Goal: Transaction & Acquisition: Purchase product/service

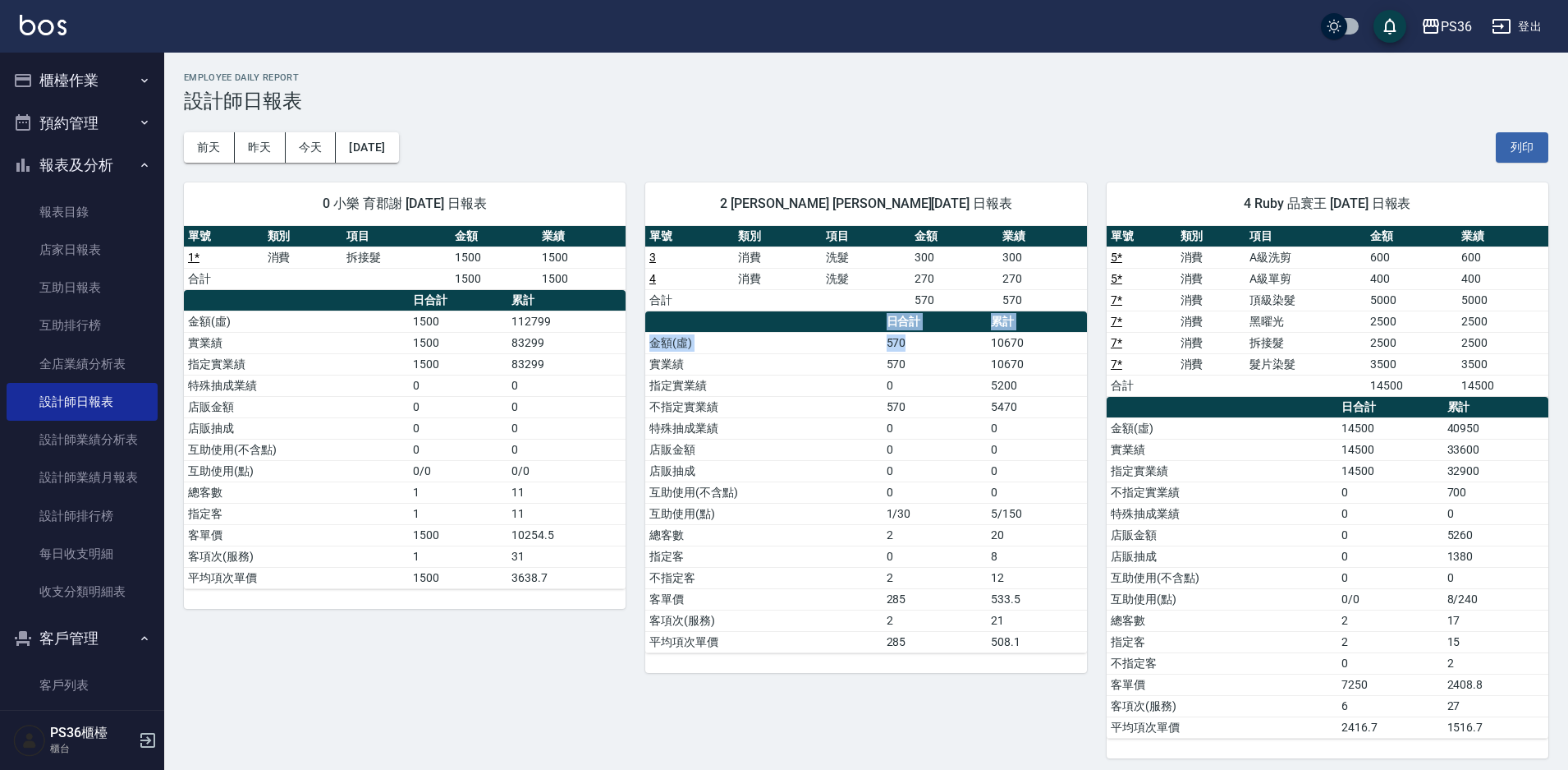
click at [91, 67] on button "櫃檯作業" at bounding box center [82, 81] width 151 height 42
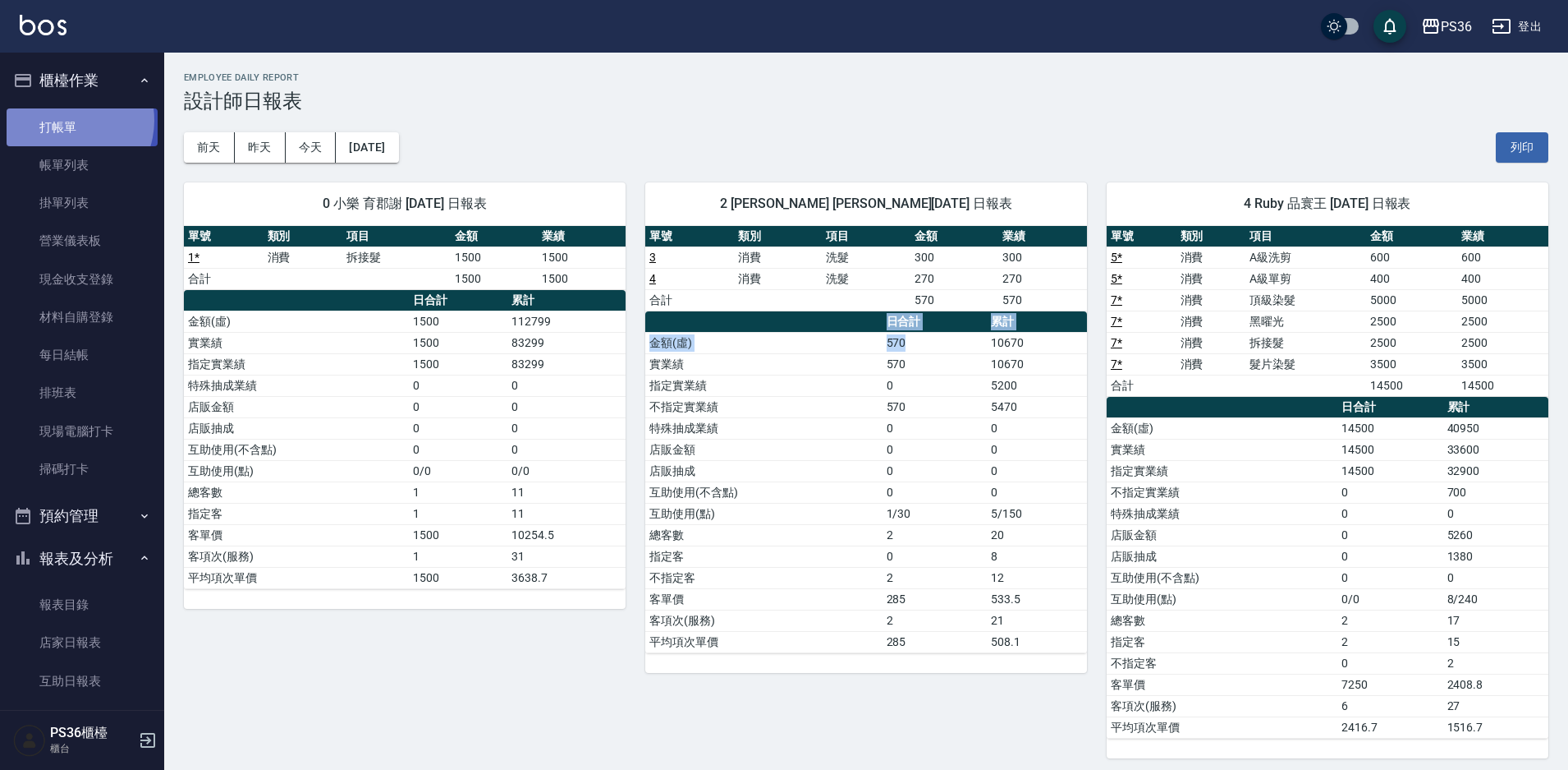
click at [64, 120] on link "打帳單" at bounding box center [82, 127] width 151 height 37
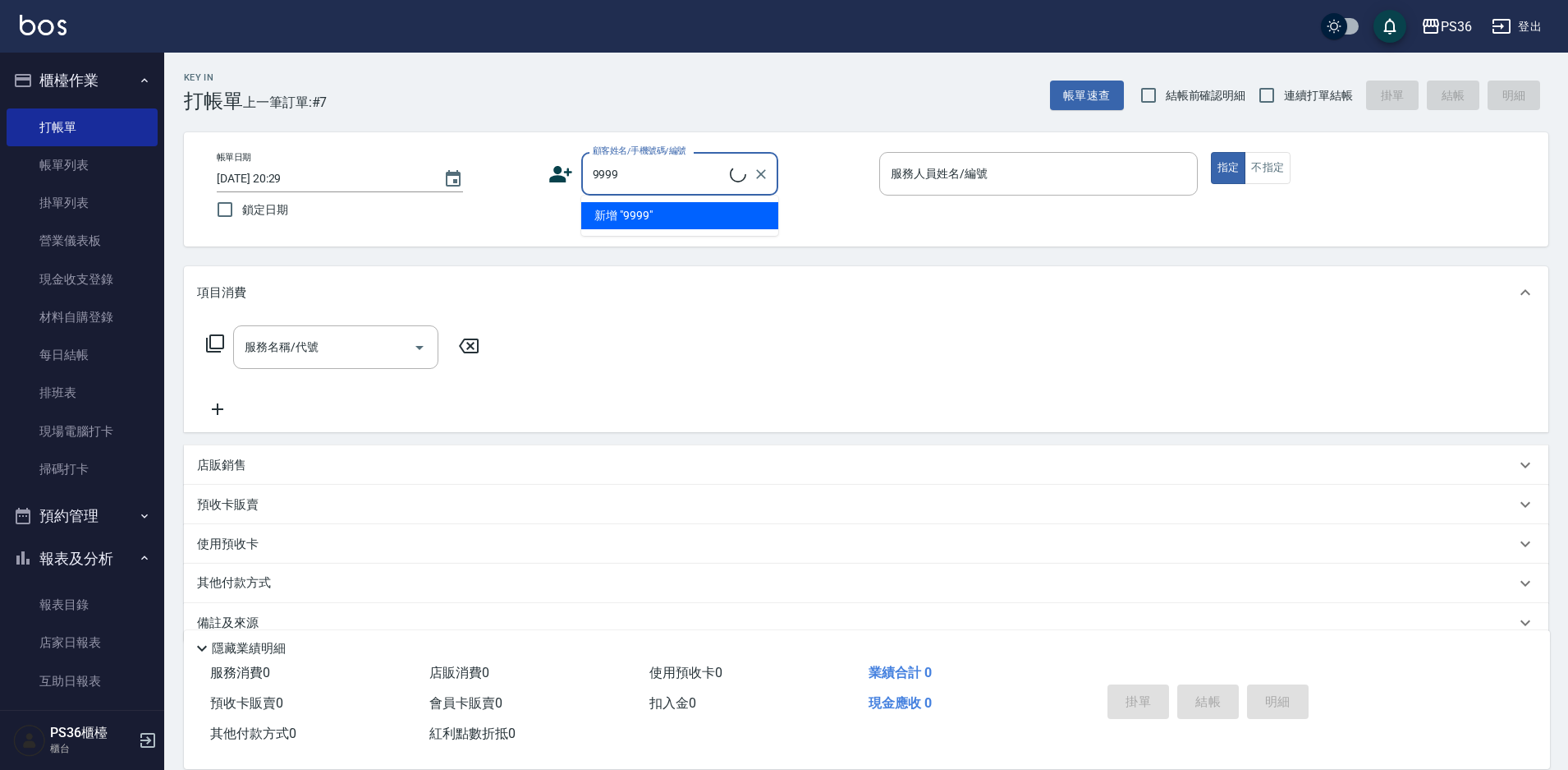
click at [710, 217] on li "新增 "9999"" at bounding box center [680, 216] width 197 height 27
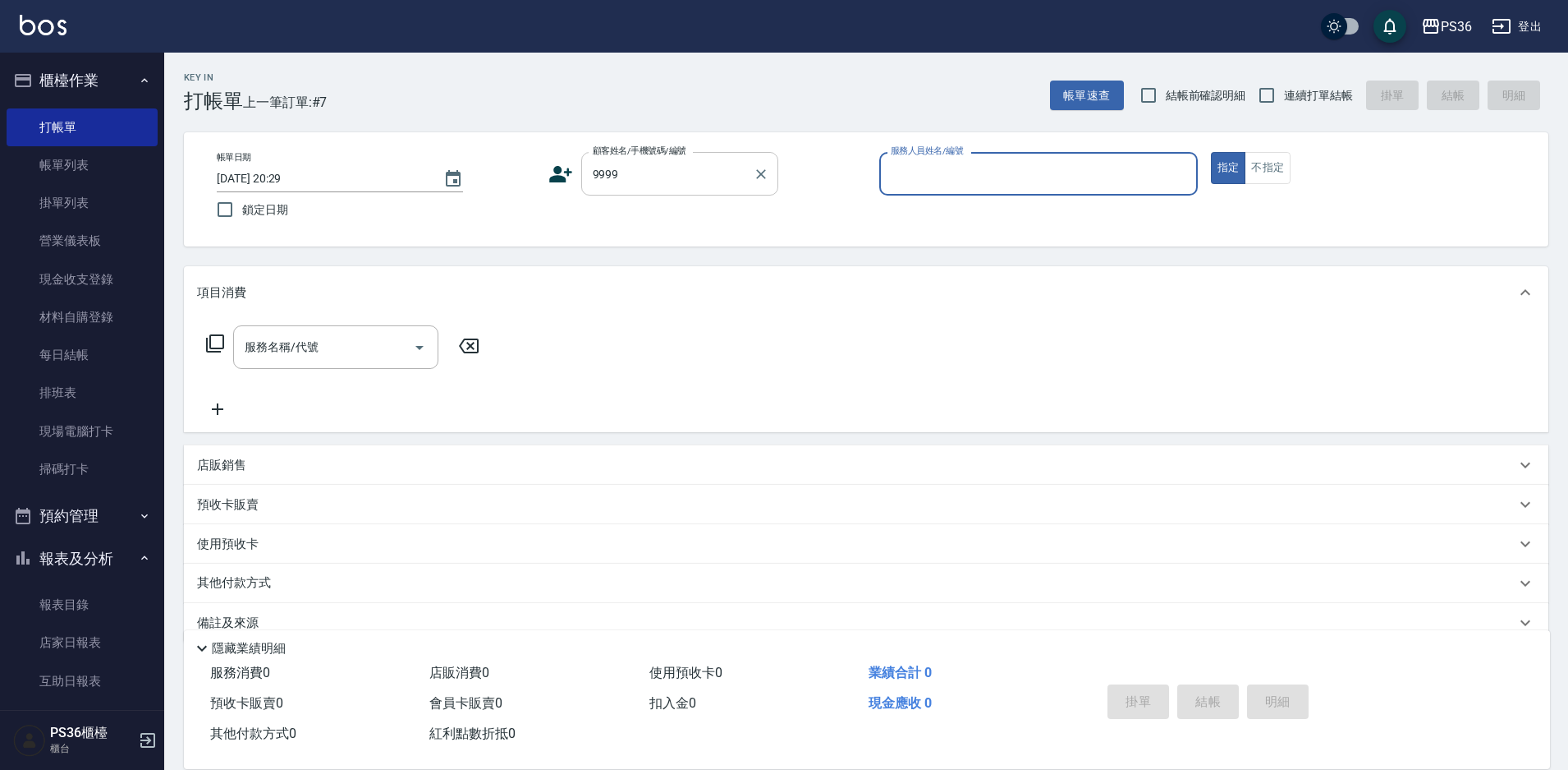
click at [672, 174] on input "9999" at bounding box center [668, 173] width 158 height 29
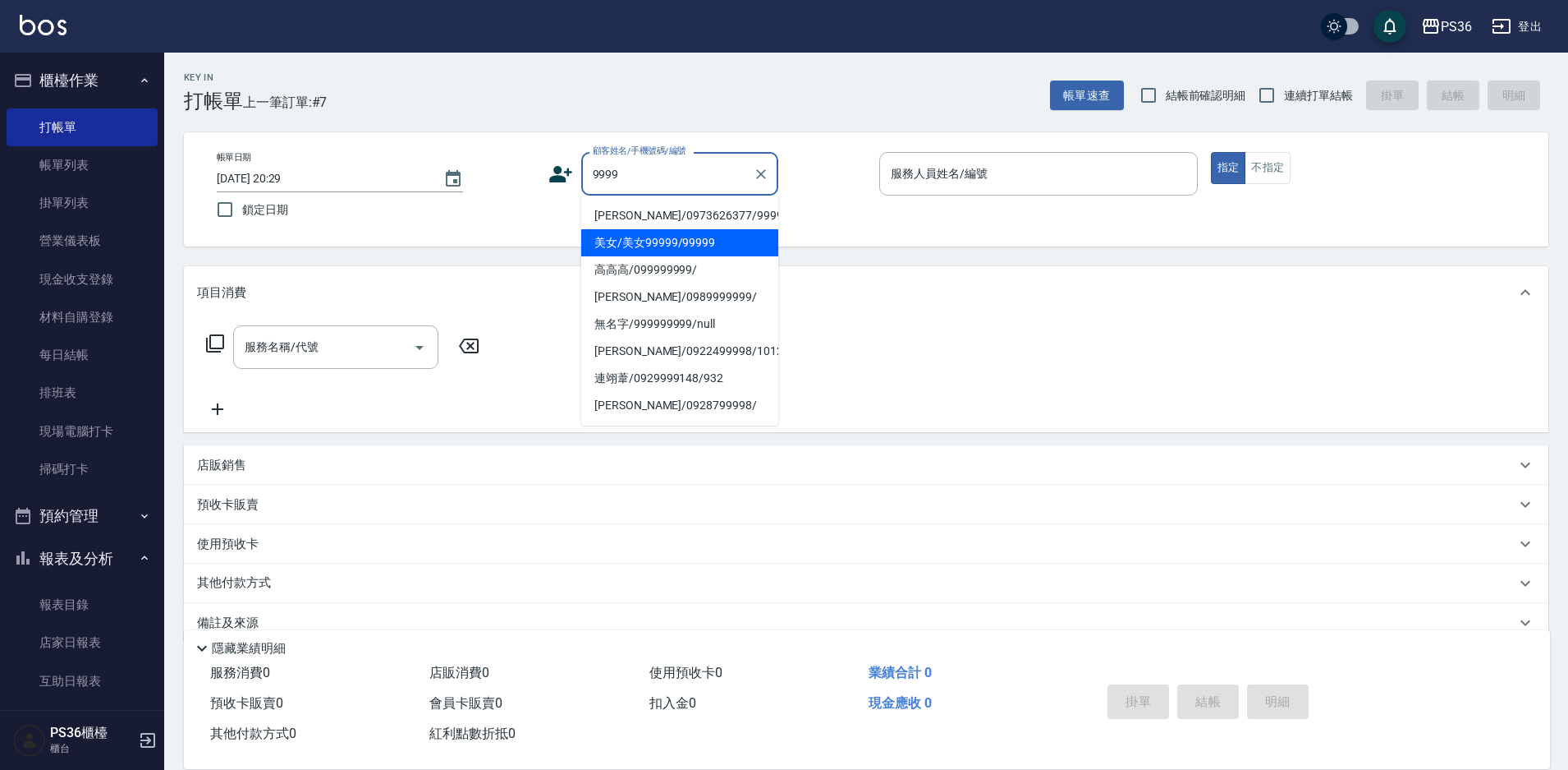
click at [645, 250] on li "美女/美女99999/99999" at bounding box center [680, 243] width 197 height 27
type input "美女/美女99999/99999"
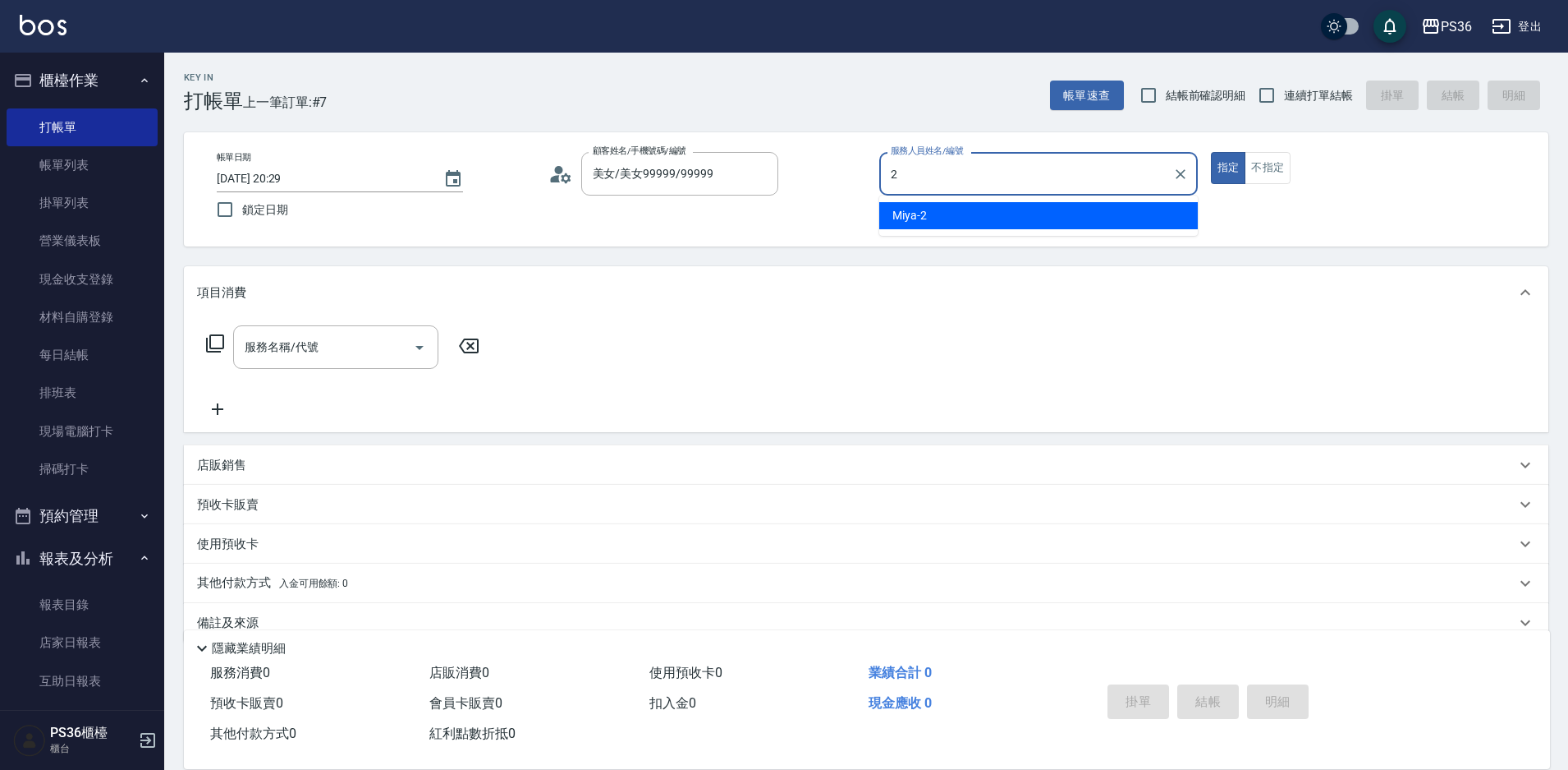
type input "2"
type button "true"
type input "Miya-2"
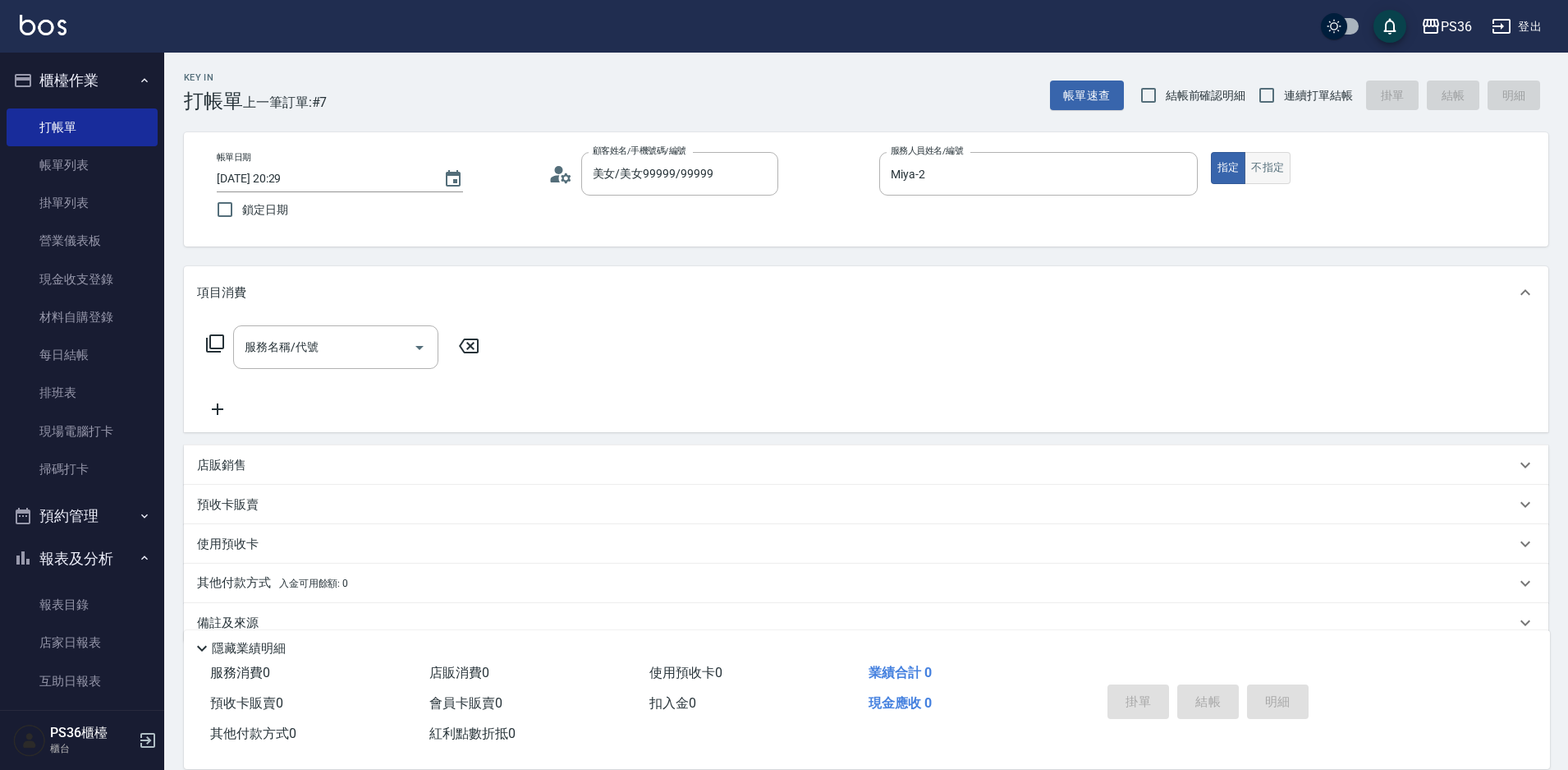
click at [1255, 181] on button "不指定" at bounding box center [1267, 168] width 46 height 32
click at [1249, 178] on button "不指定" at bounding box center [1267, 168] width 46 height 32
click at [1228, 166] on button "指定" at bounding box center [1229, 168] width 36 height 32
click at [214, 345] on icon at bounding box center [215, 343] width 20 height 20
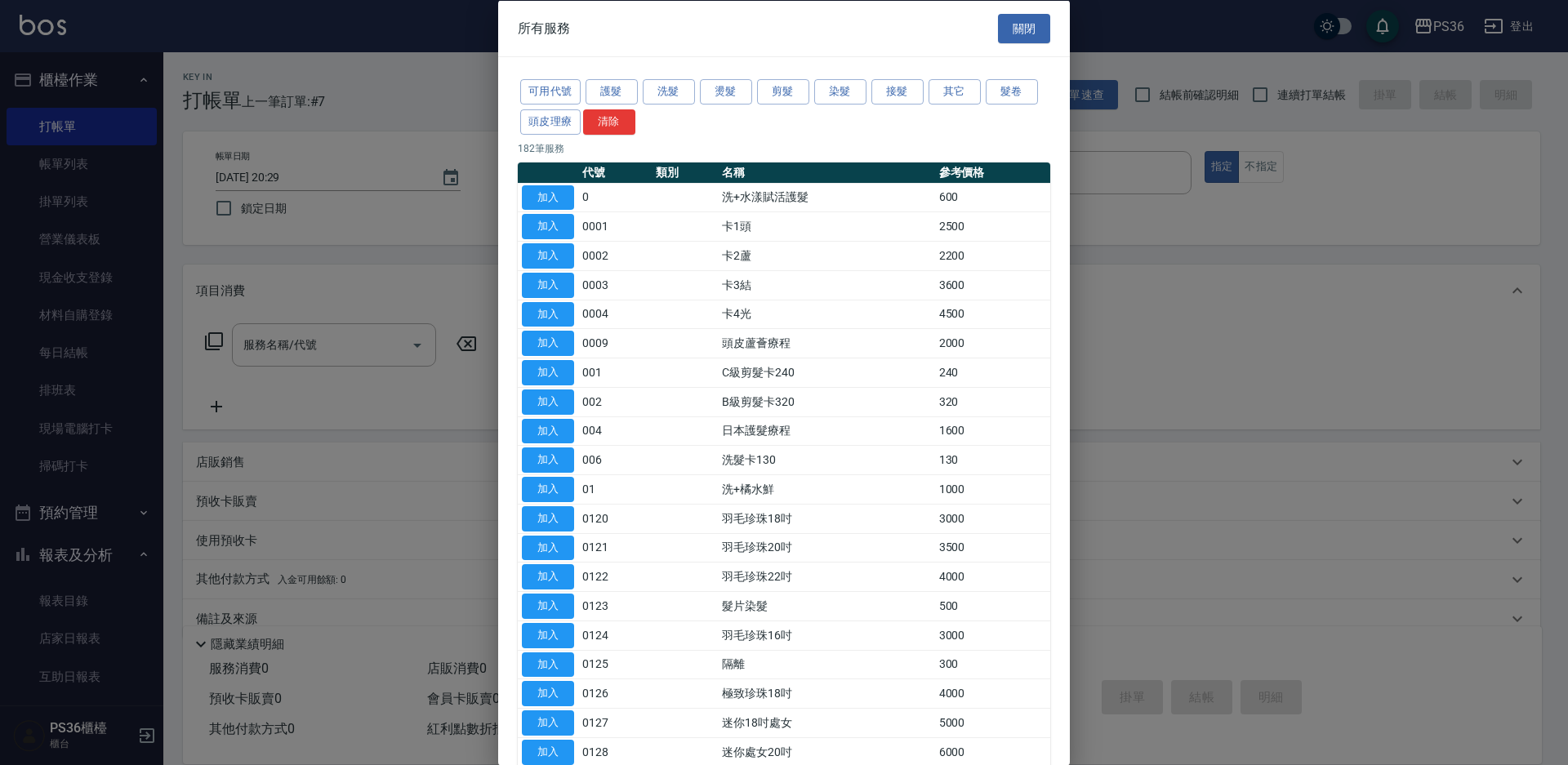
click at [667, 95] on button "洗髮" at bounding box center [669, 92] width 52 height 25
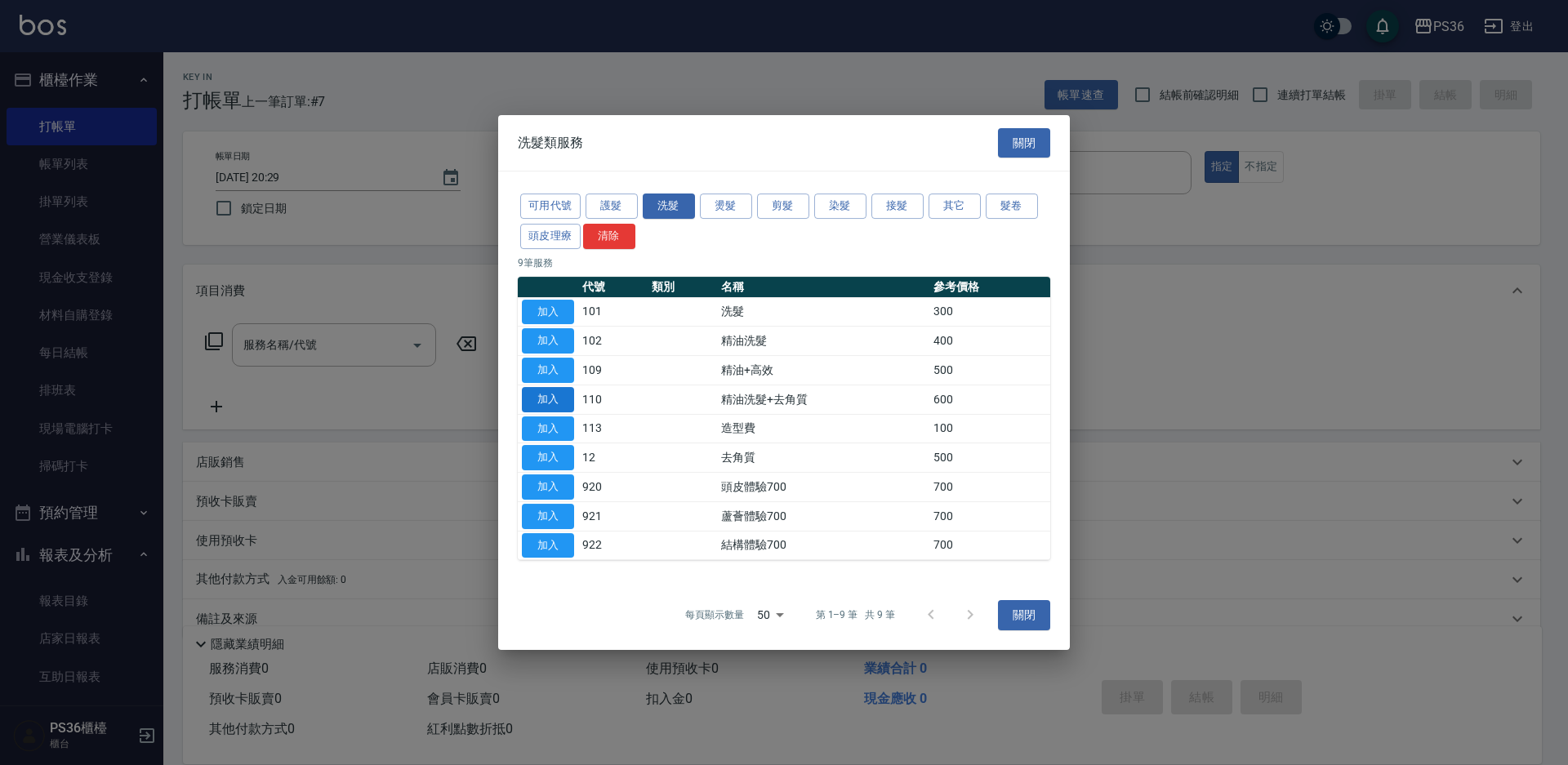
click at [569, 402] on button "加入" at bounding box center [548, 399] width 52 height 25
type input "精油洗髮+去角質(110)"
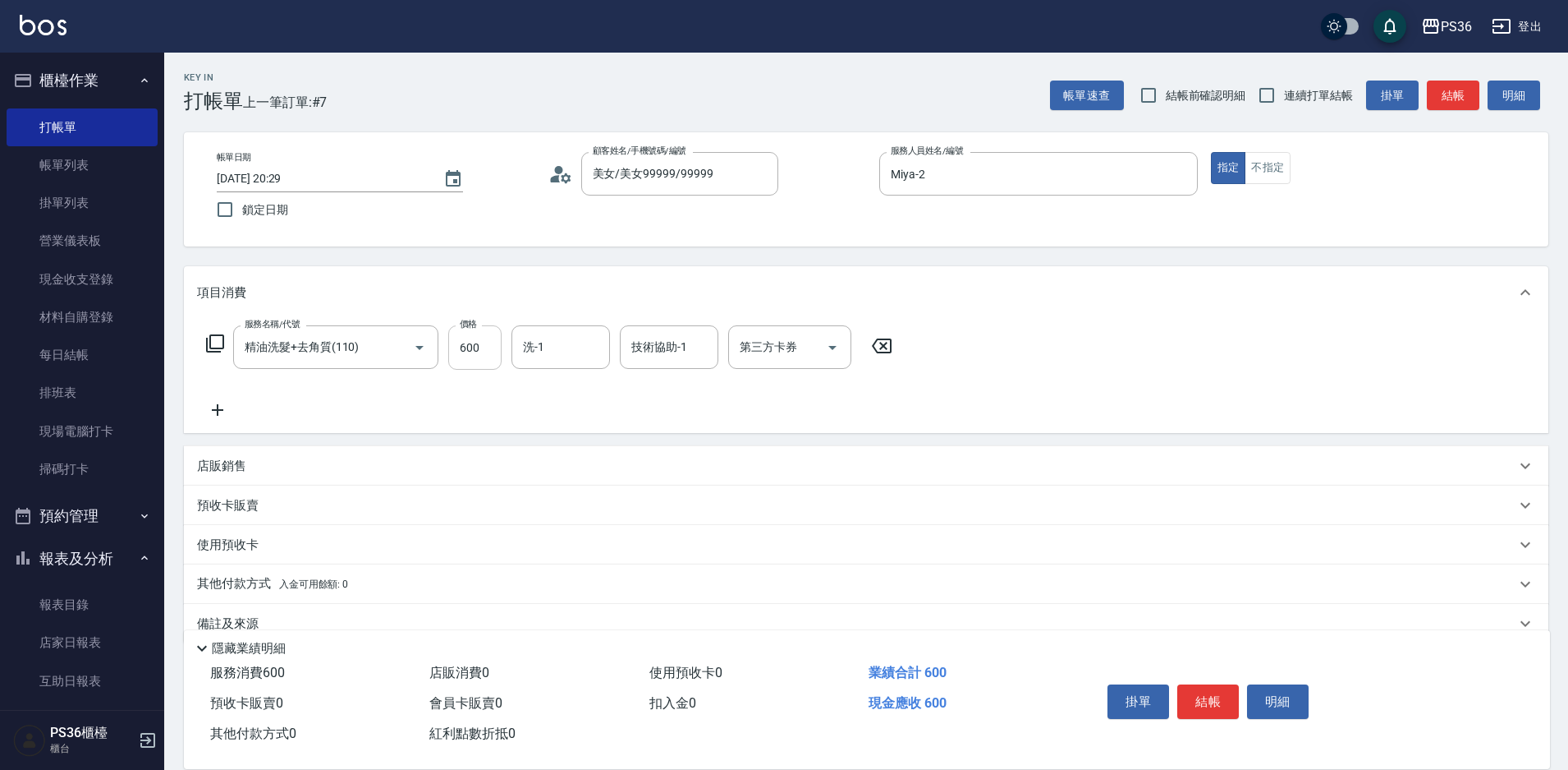
click at [471, 354] on input "600" at bounding box center [475, 348] width 54 height 44
type input "800"
click at [557, 358] on input "洗-1" at bounding box center [561, 347] width 84 height 29
click at [1189, 684] on button "結帳" at bounding box center [1208, 701] width 61 height 35
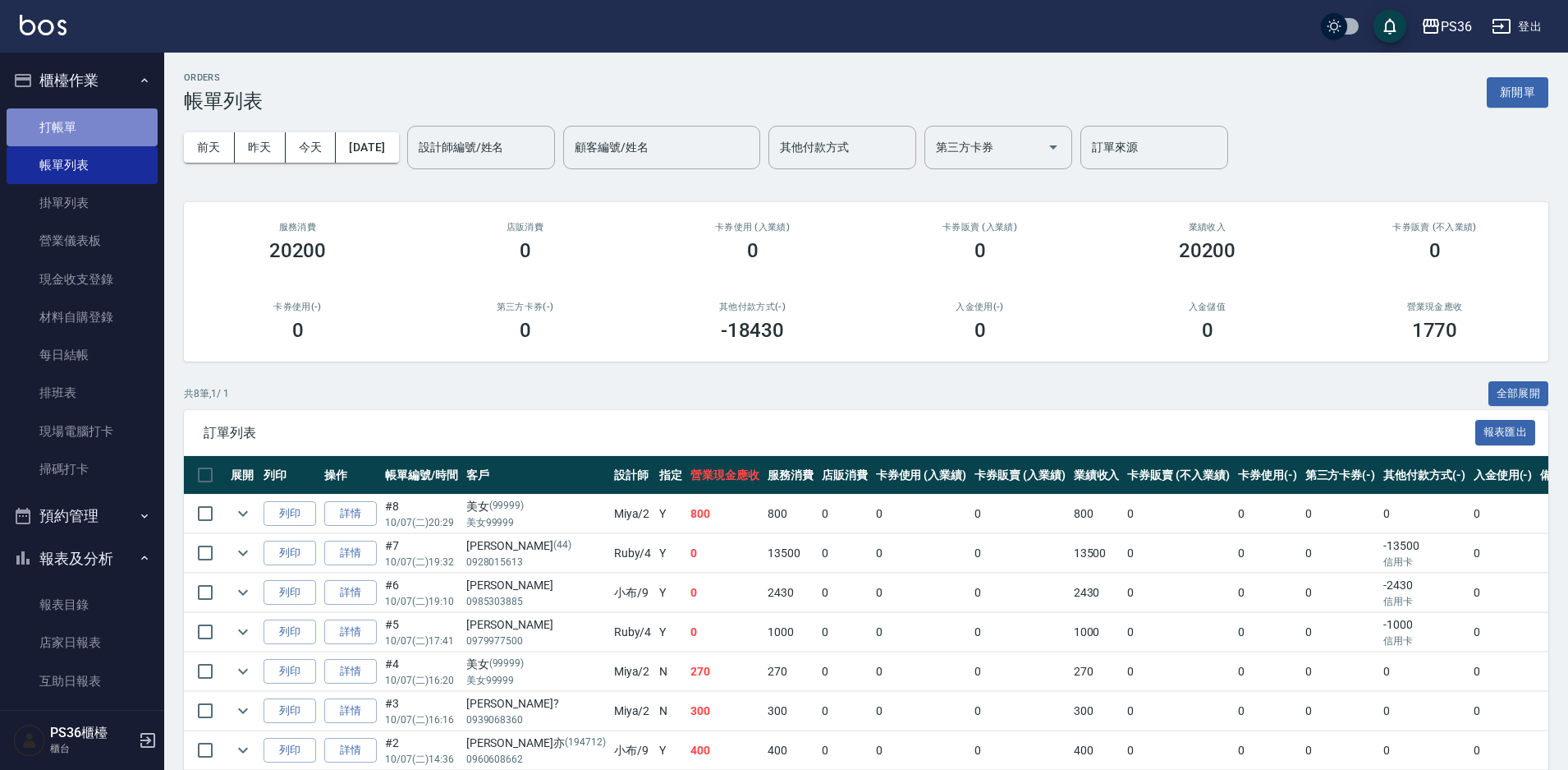
click at [116, 135] on link "打帳單" at bounding box center [82, 127] width 151 height 37
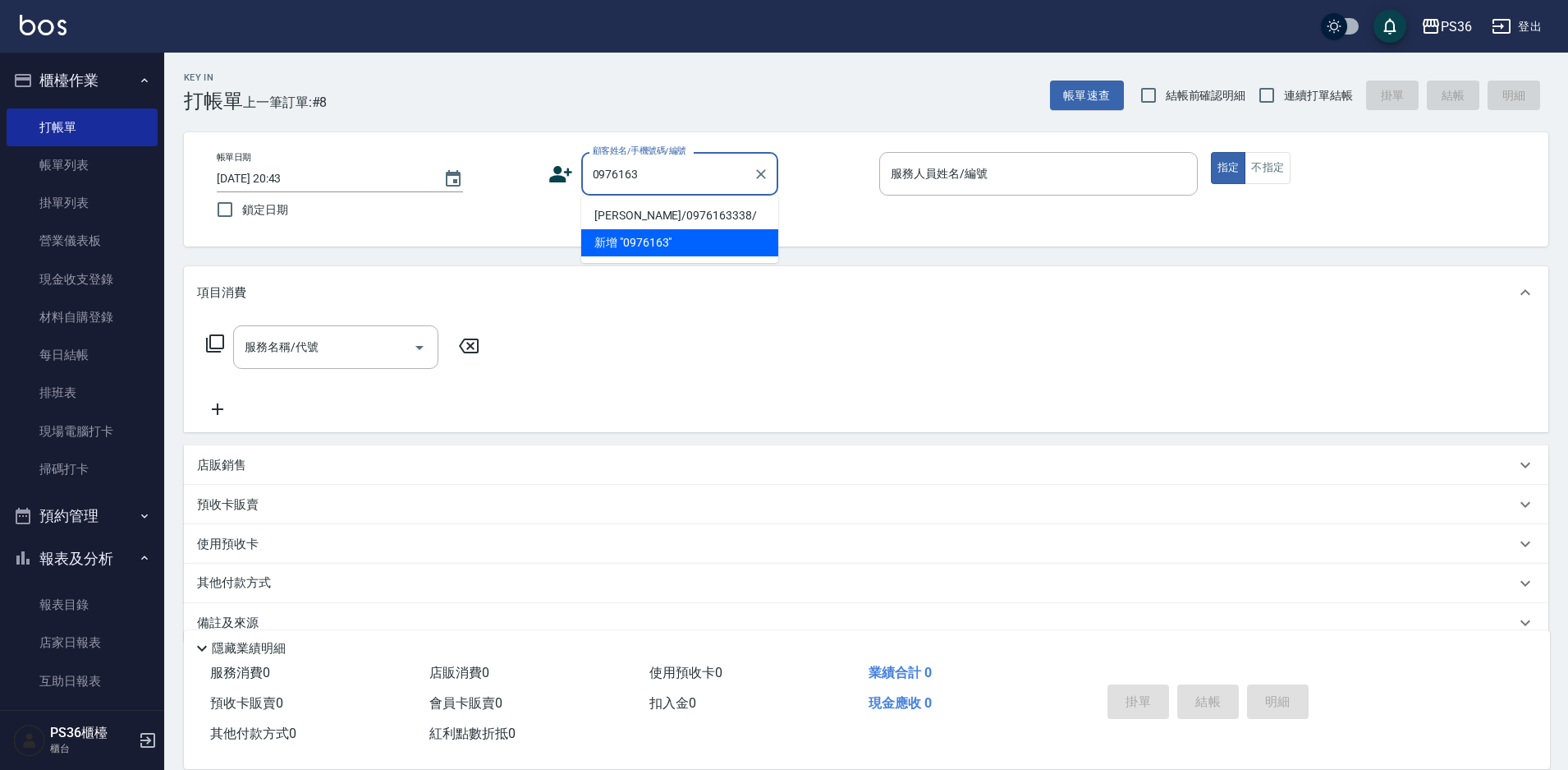
click at [691, 211] on li "[PERSON_NAME]/0976163338/" at bounding box center [680, 216] width 197 height 27
type input "[PERSON_NAME]/0976163338/"
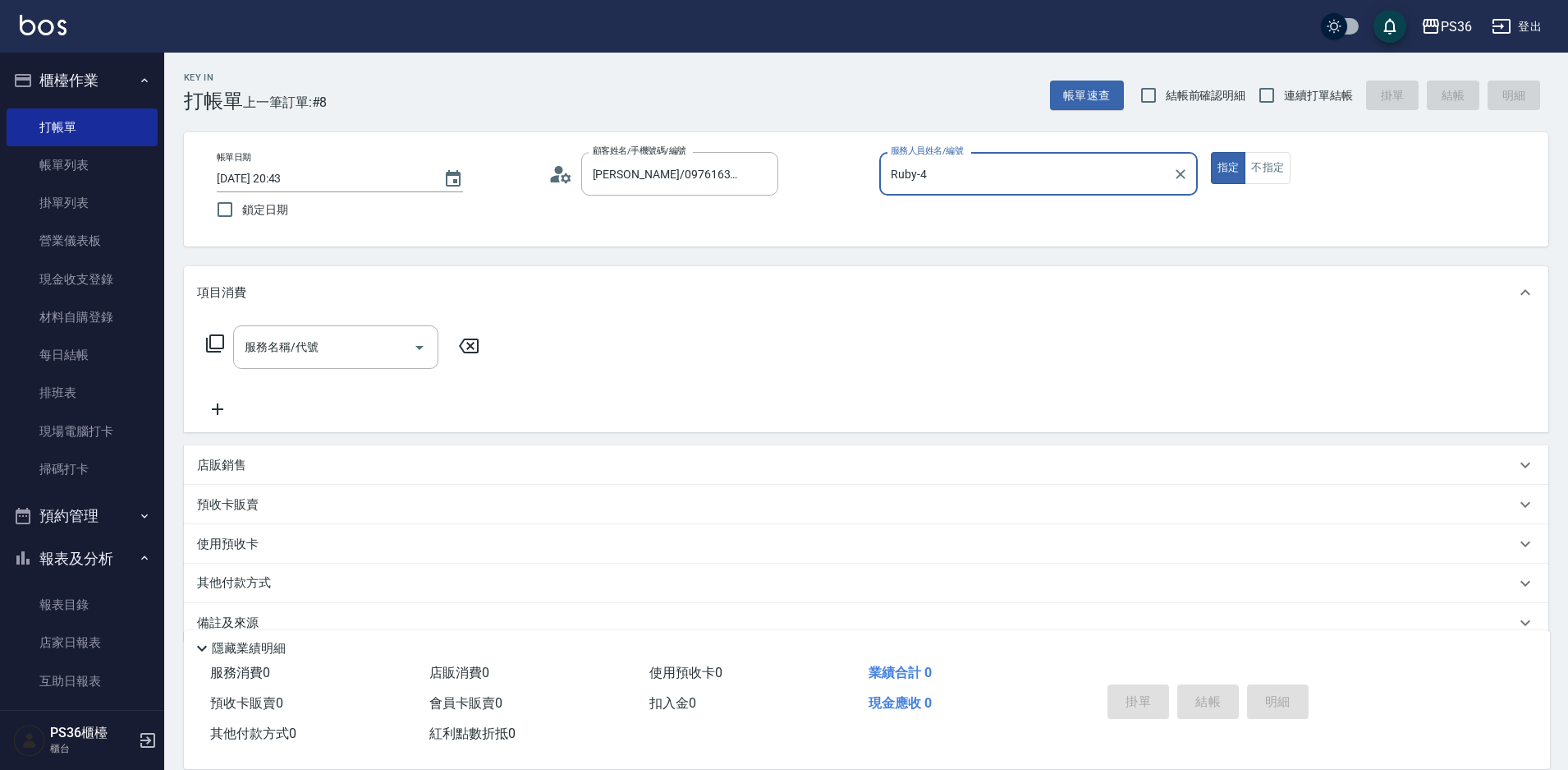
type input "Ruby-4"
click at [1173, 177] on icon "Clear" at bounding box center [1180, 173] width 16 height 16
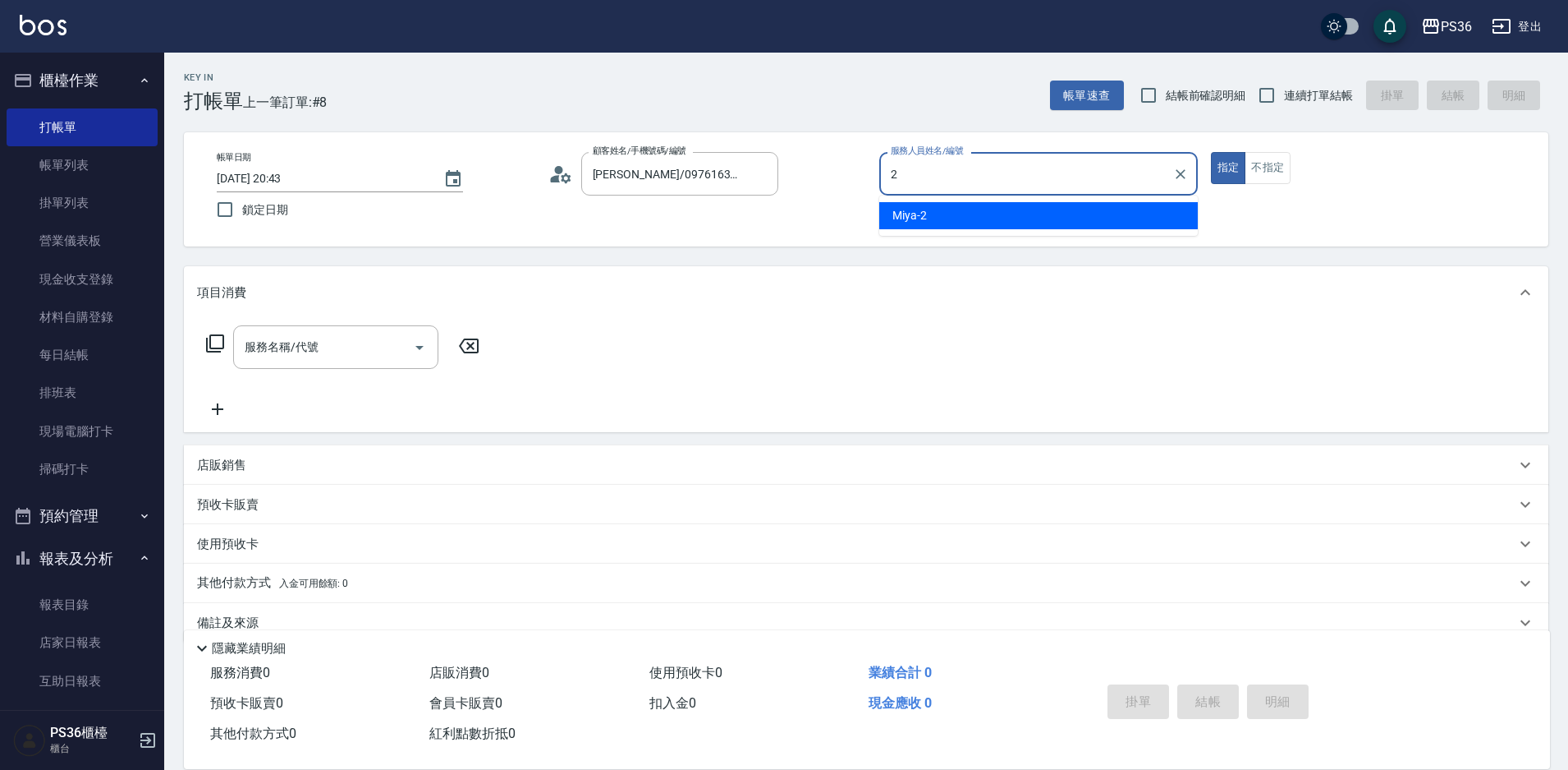
type input "2"
type button "true"
type input "Miya-2"
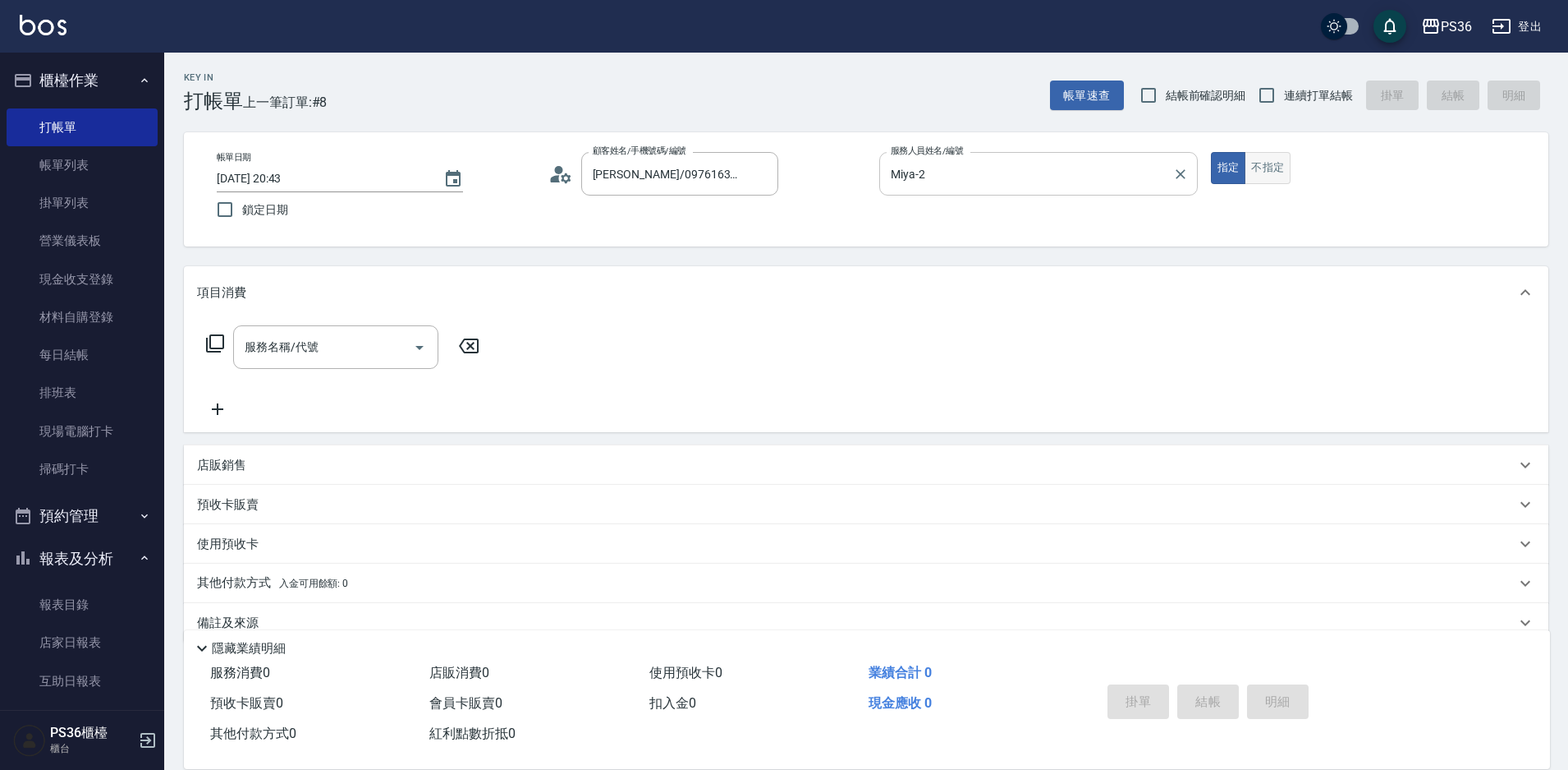
click at [1285, 173] on button "不指定" at bounding box center [1267, 168] width 46 height 32
click at [1178, 153] on div at bounding box center [1179, 173] width 21 height 43
click at [1224, 174] on button "指定" at bounding box center [1229, 168] width 36 height 32
click at [315, 345] on div "服務名稱/代號 服務名稱/代號" at bounding box center [336, 347] width 206 height 43
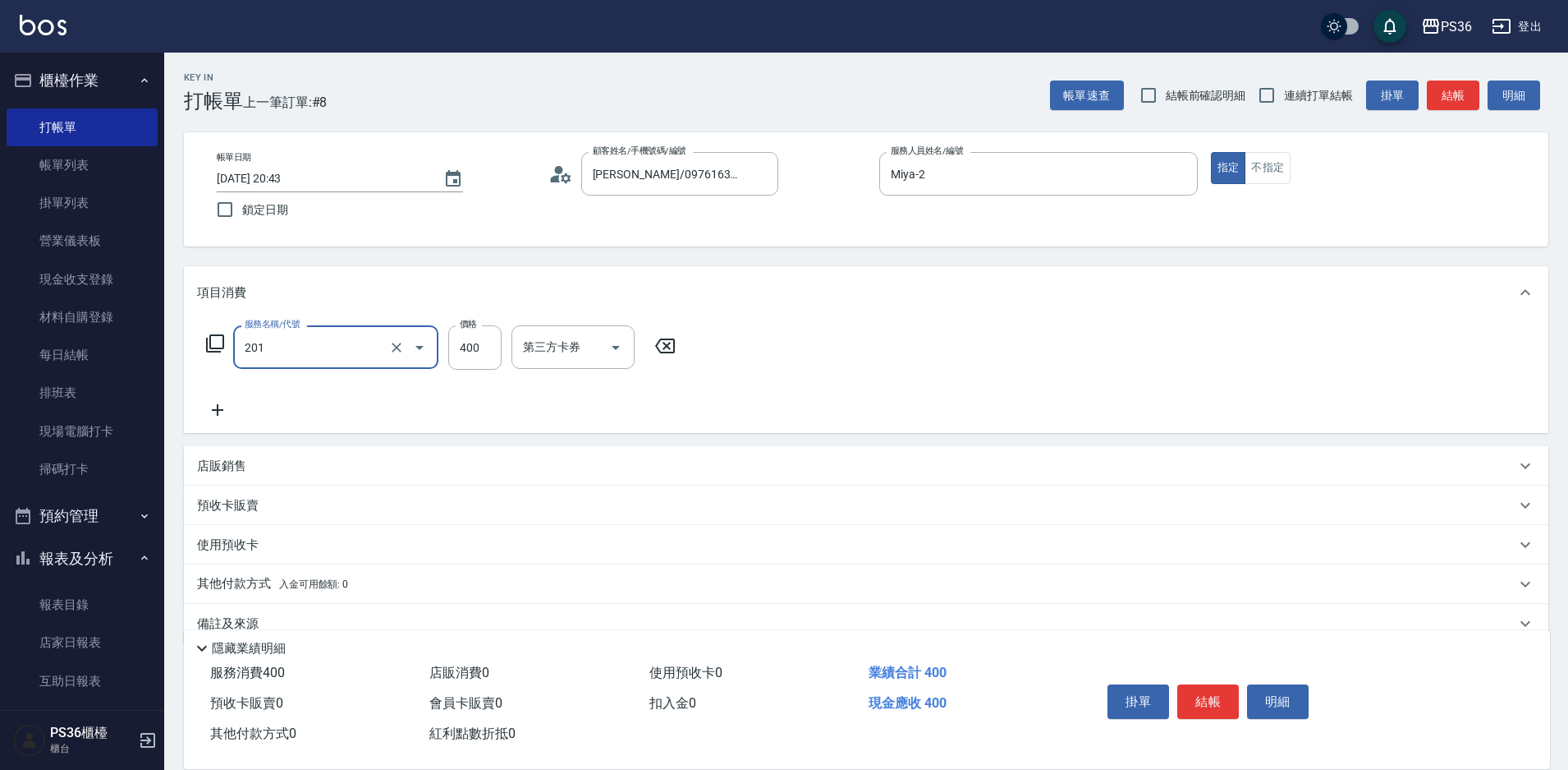
type input "C級洗剪(201)"
click at [562, 353] on input "洗-1" at bounding box center [561, 347] width 84 height 29
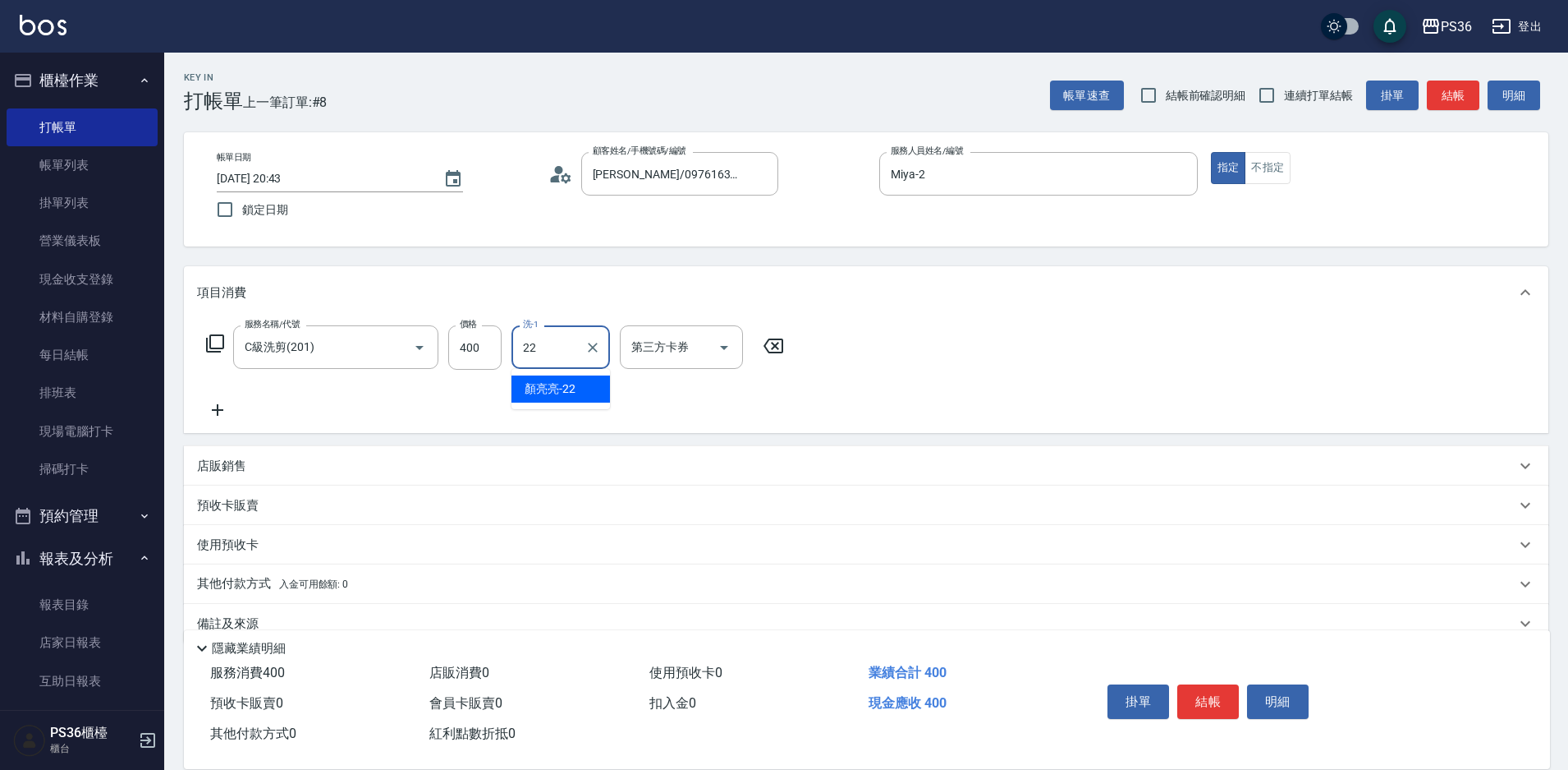
click at [576, 398] on div "[PERSON_NAME]-22" at bounding box center [561, 389] width 99 height 27
type input "顏亮亮-22"
click at [1209, 694] on button "結帳" at bounding box center [1208, 701] width 61 height 35
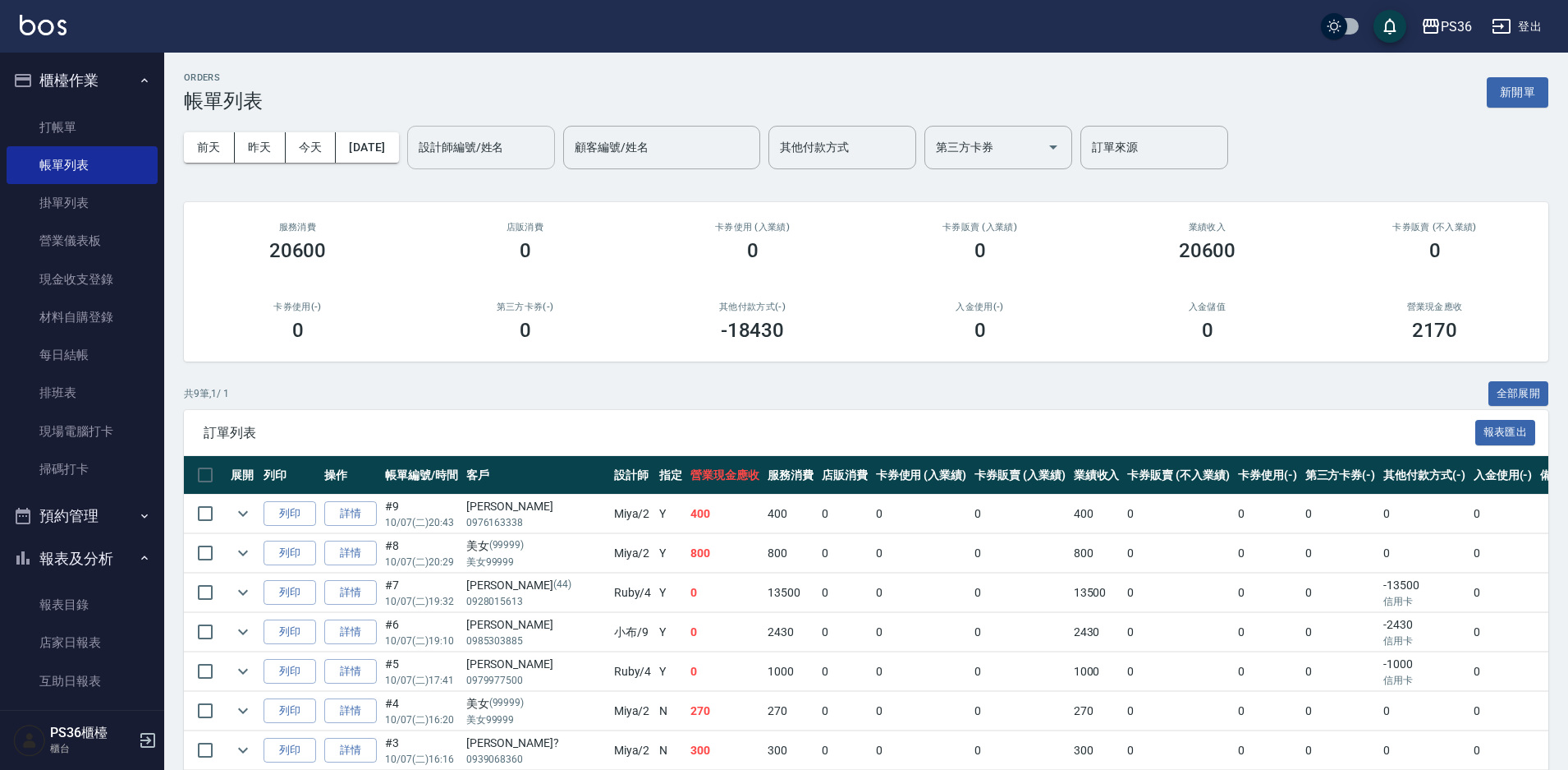
click at [498, 156] on input "設計師編號/姓名" at bounding box center [481, 148] width 133 height 29
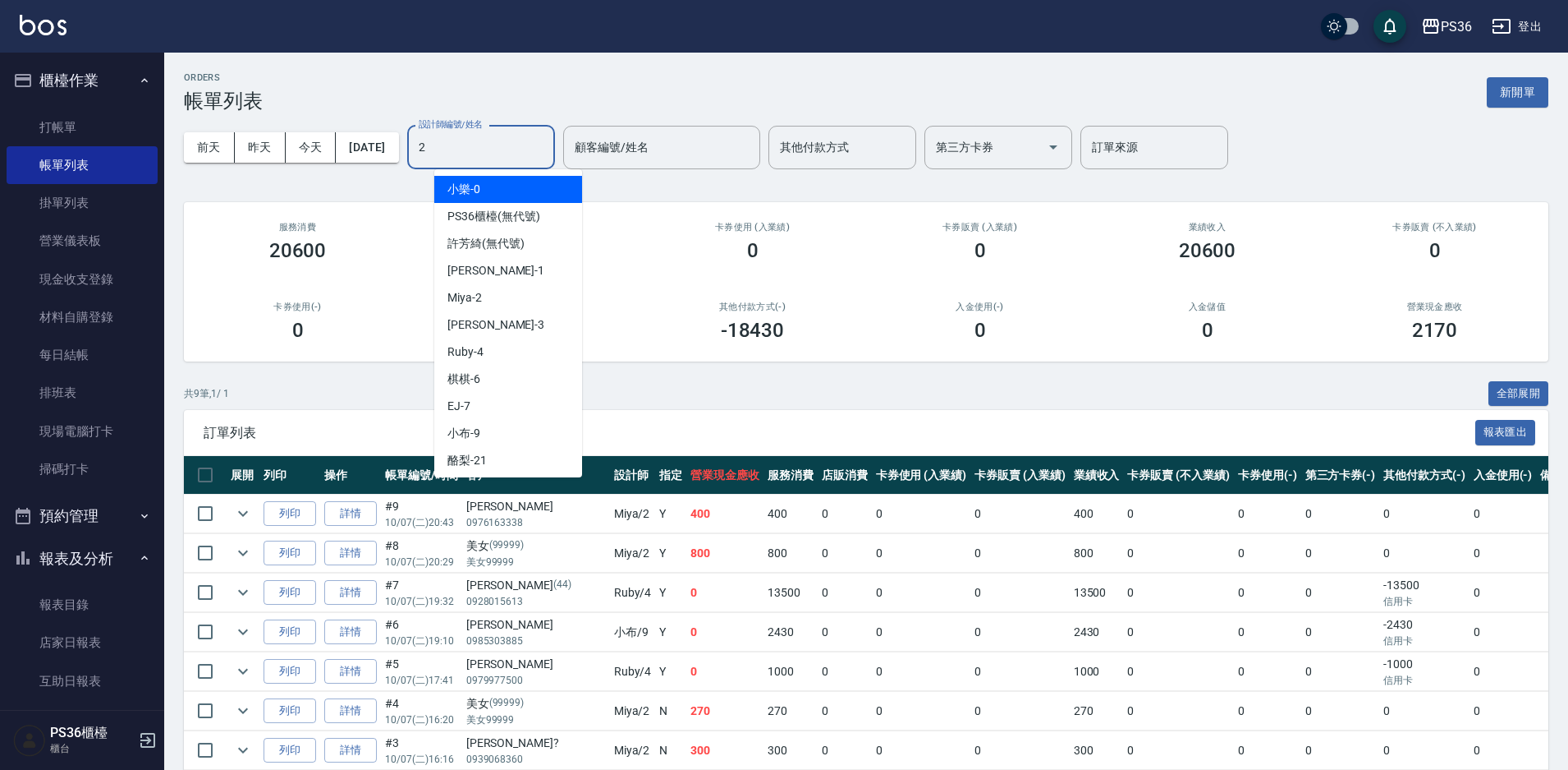
type input "Miya-2"
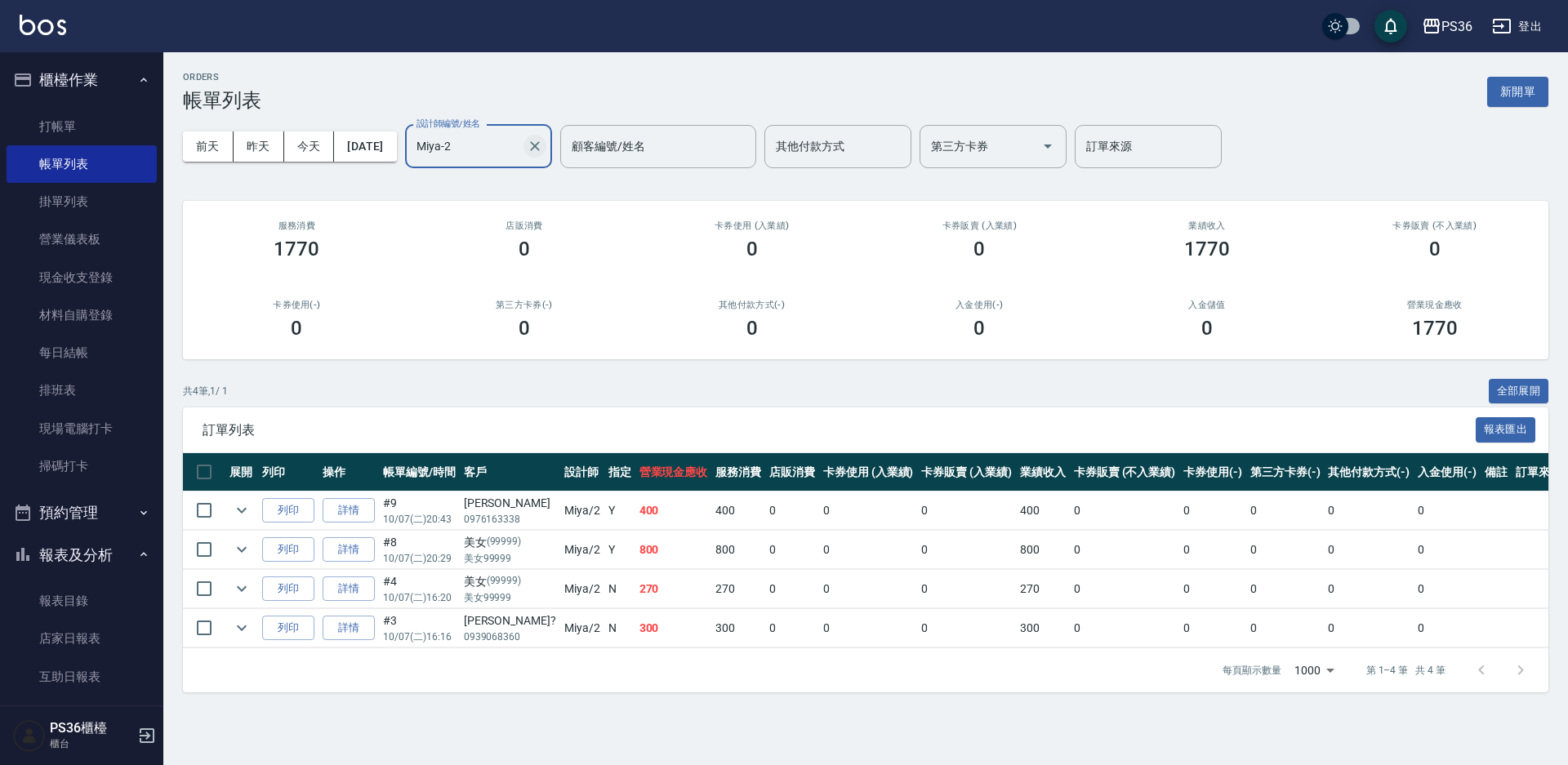
click at [543, 149] on icon "Clear" at bounding box center [534, 145] width 16 height 16
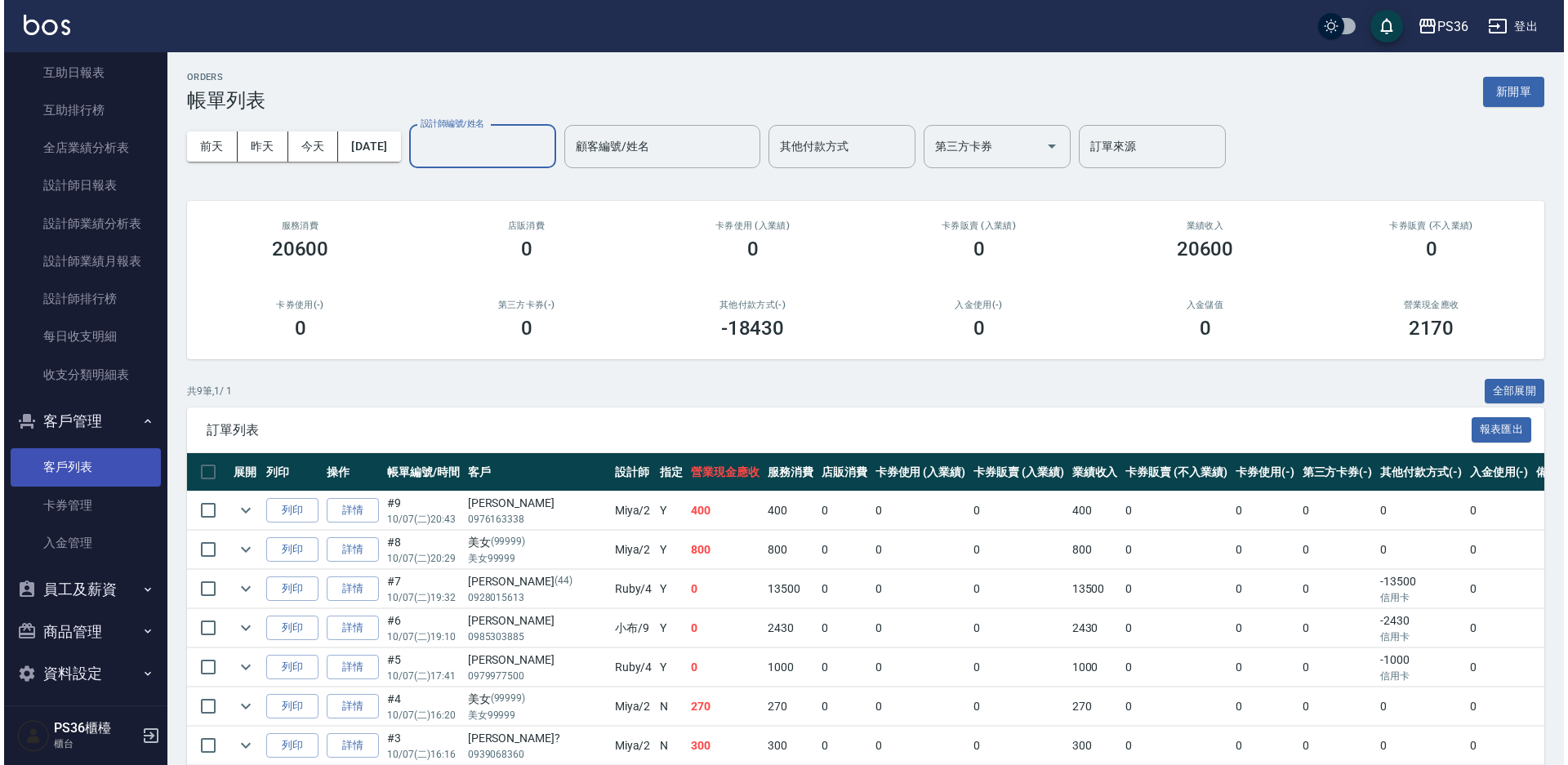
scroll to position [613, 0]
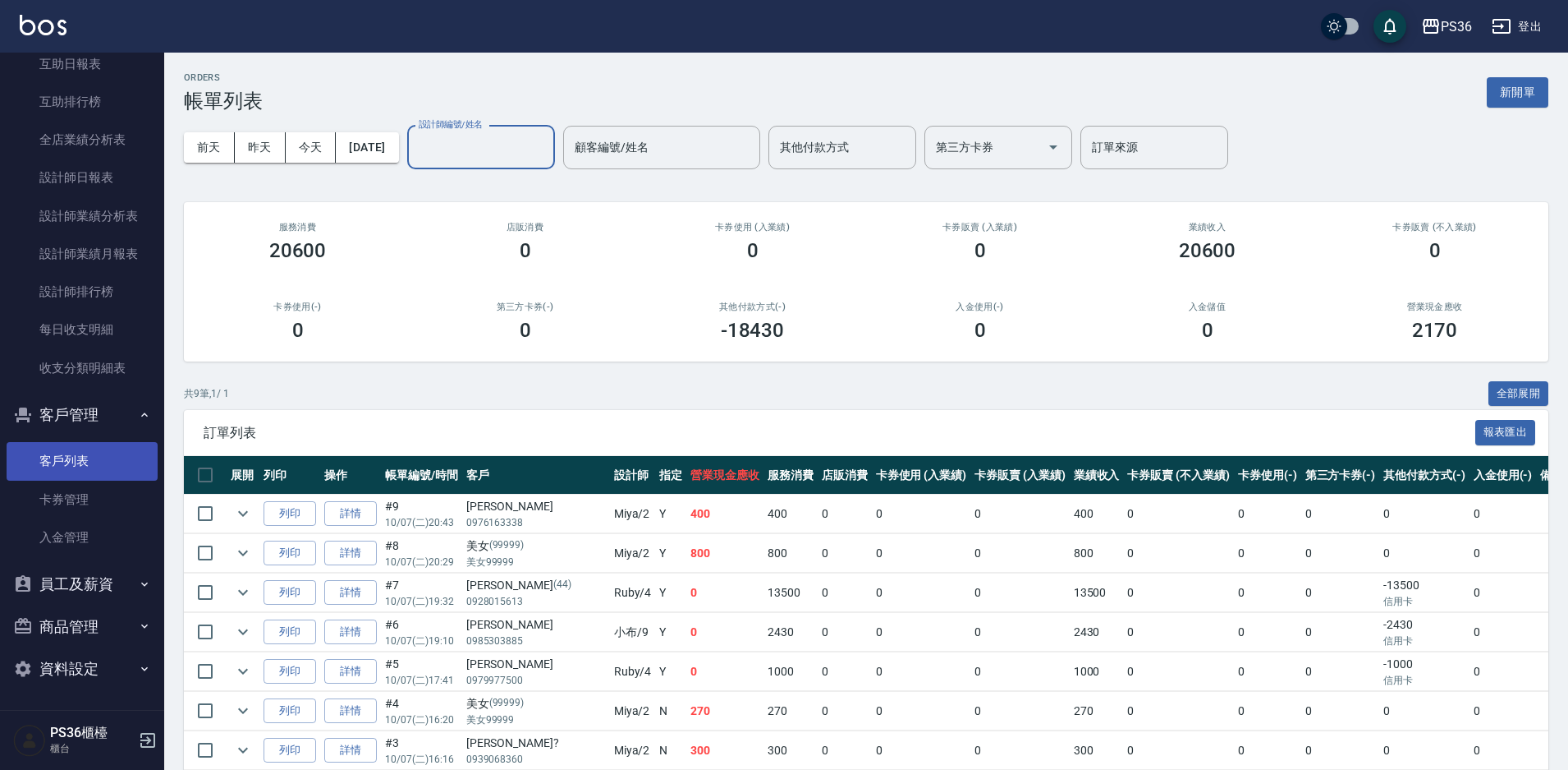
click at [82, 453] on link "客戶列表" at bounding box center [82, 461] width 151 height 37
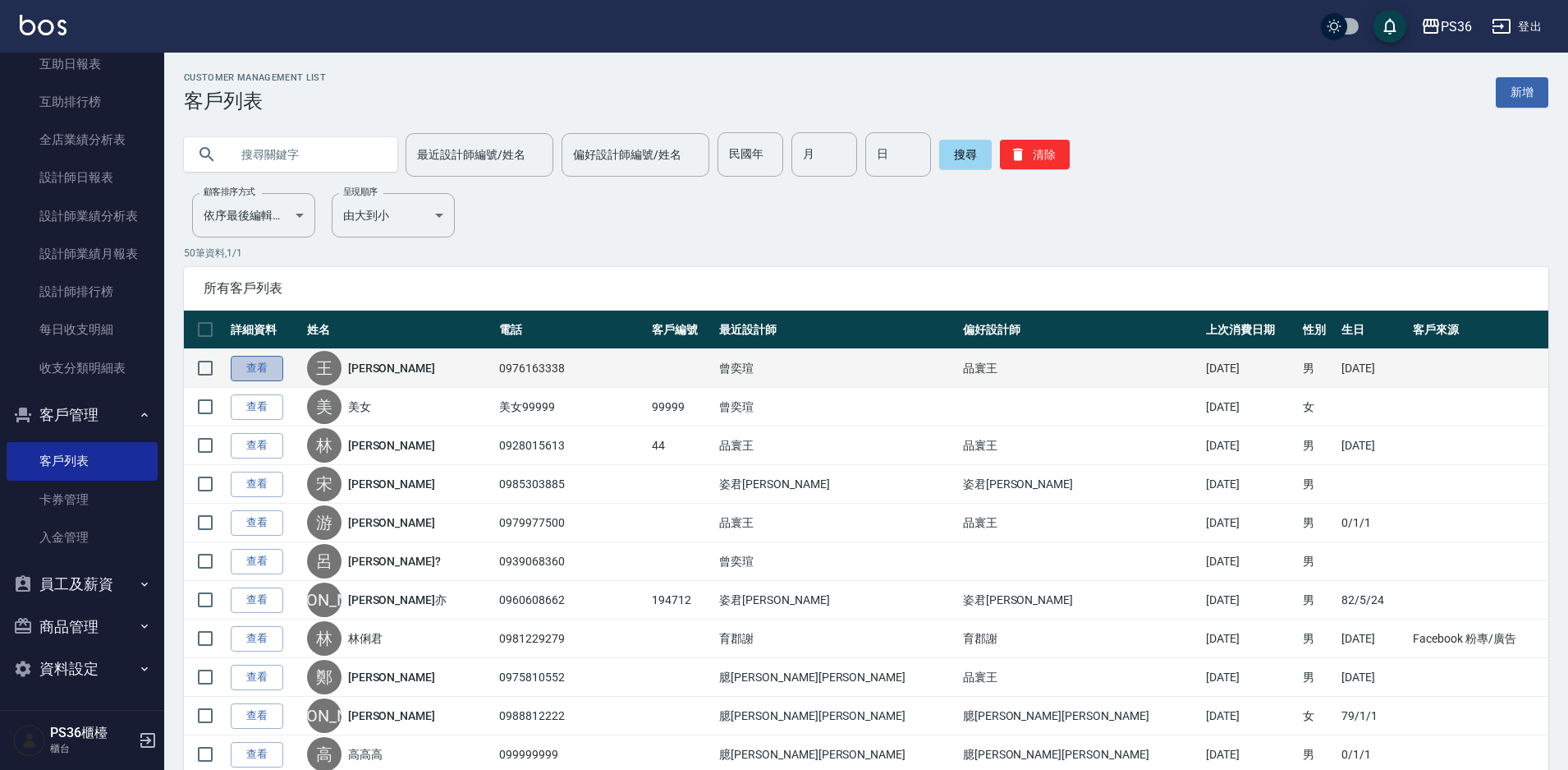
click at [250, 373] on link "查看" at bounding box center [257, 368] width 53 height 25
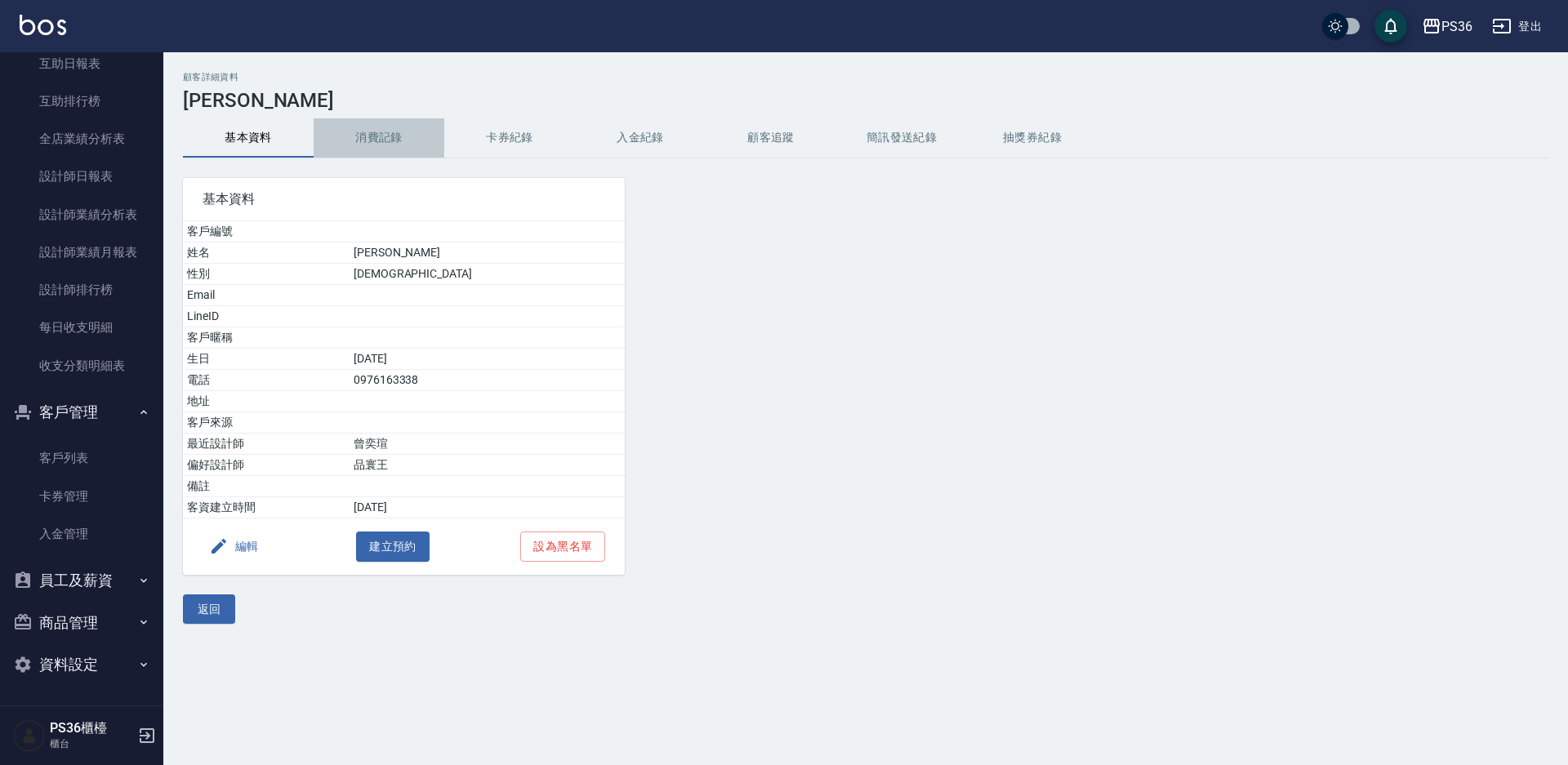
click at [399, 141] on button "消費記錄" at bounding box center [378, 138] width 131 height 39
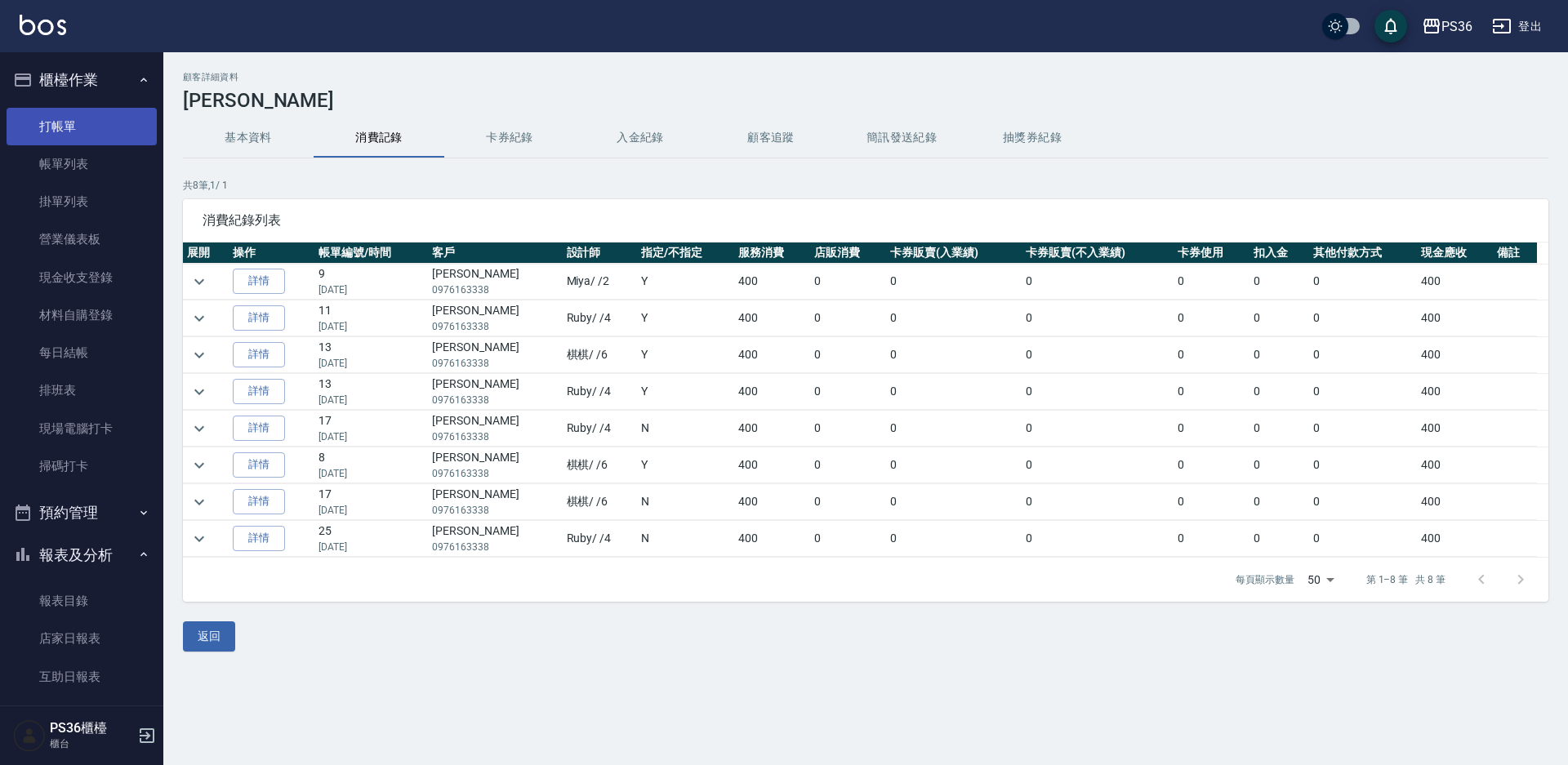
click at [97, 134] on link "打帳單" at bounding box center [82, 127] width 150 height 37
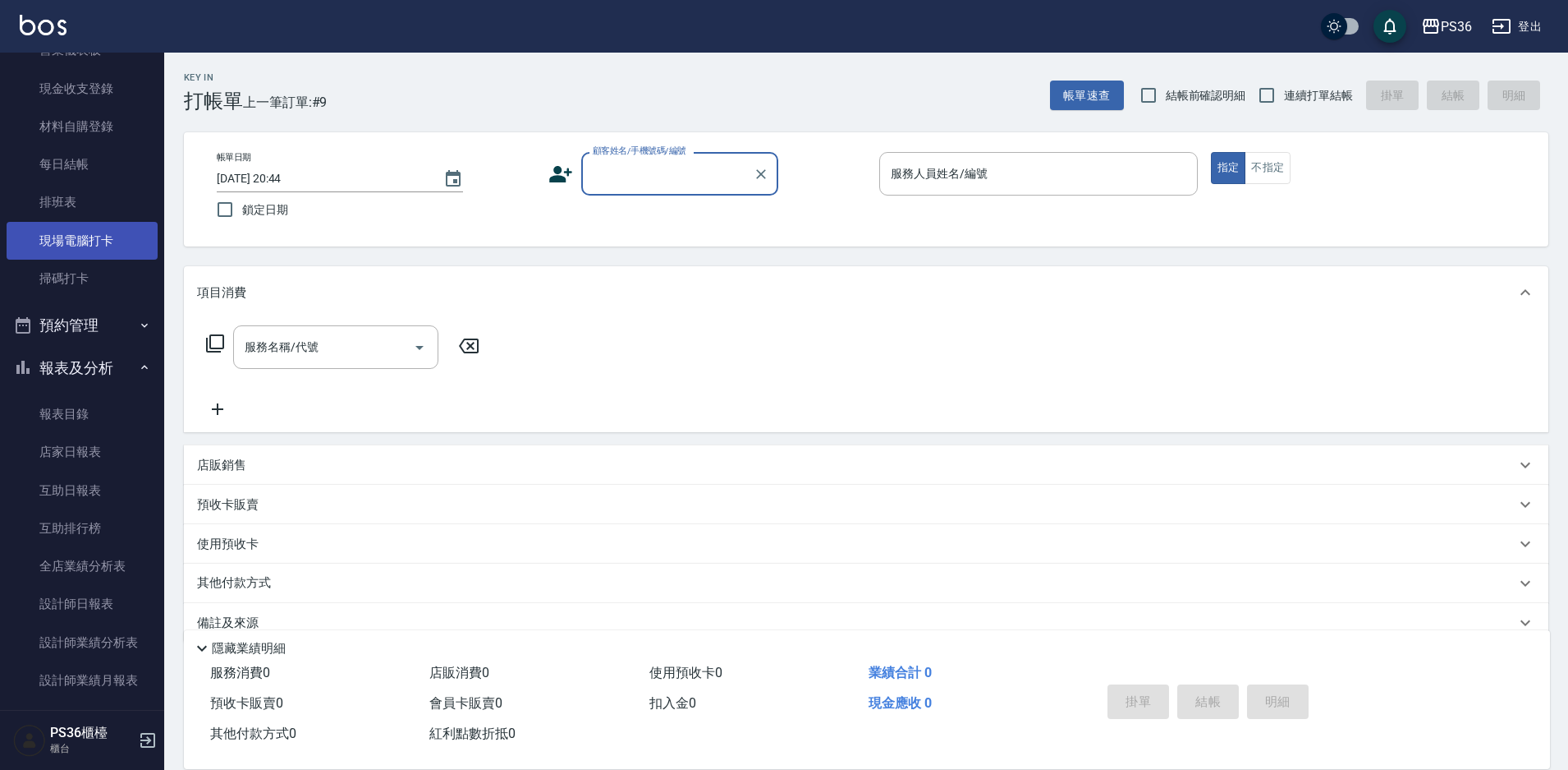
scroll to position [246, 0]
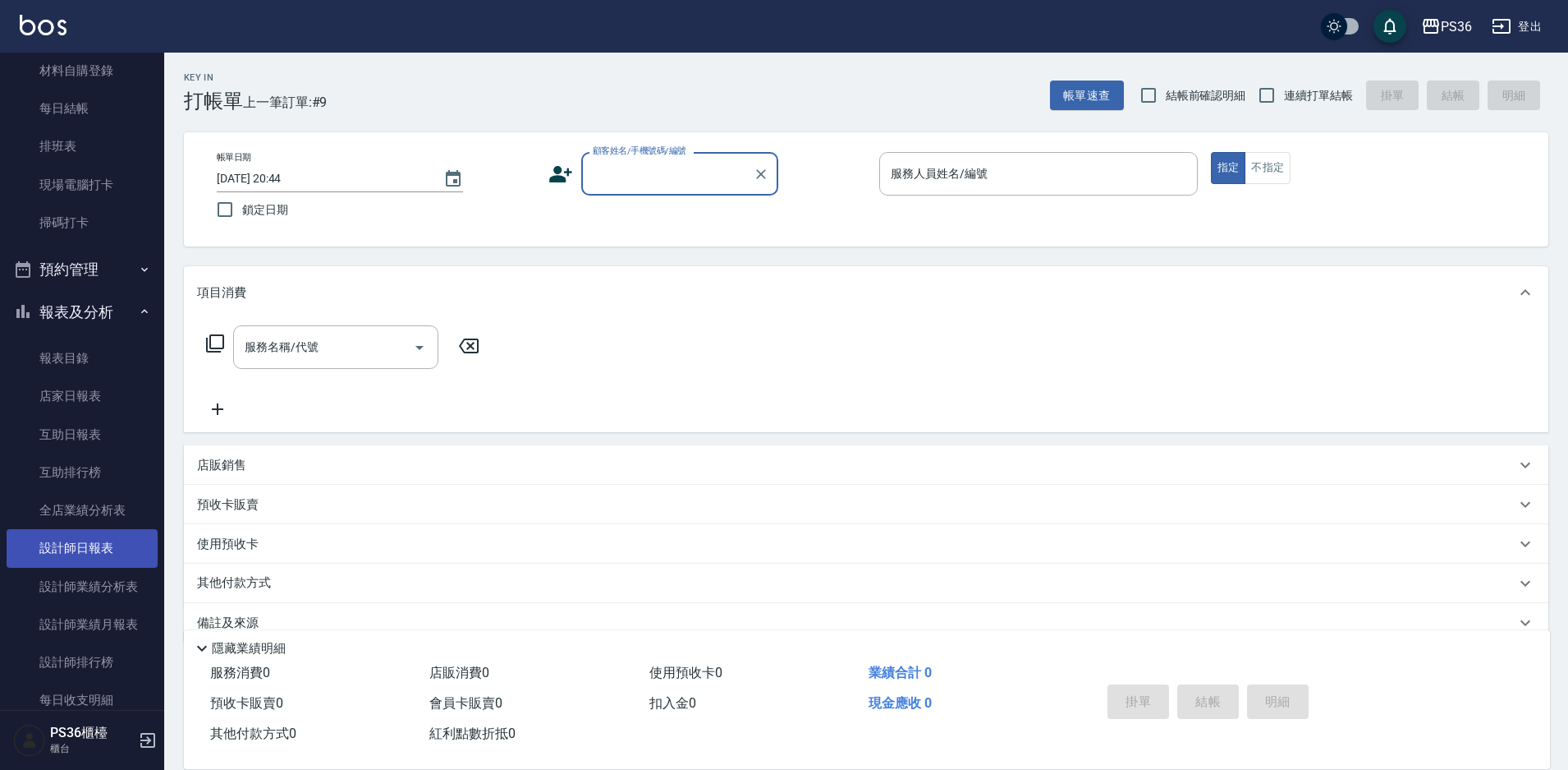
click at [105, 540] on link "設計師日報表" at bounding box center [82, 547] width 151 height 37
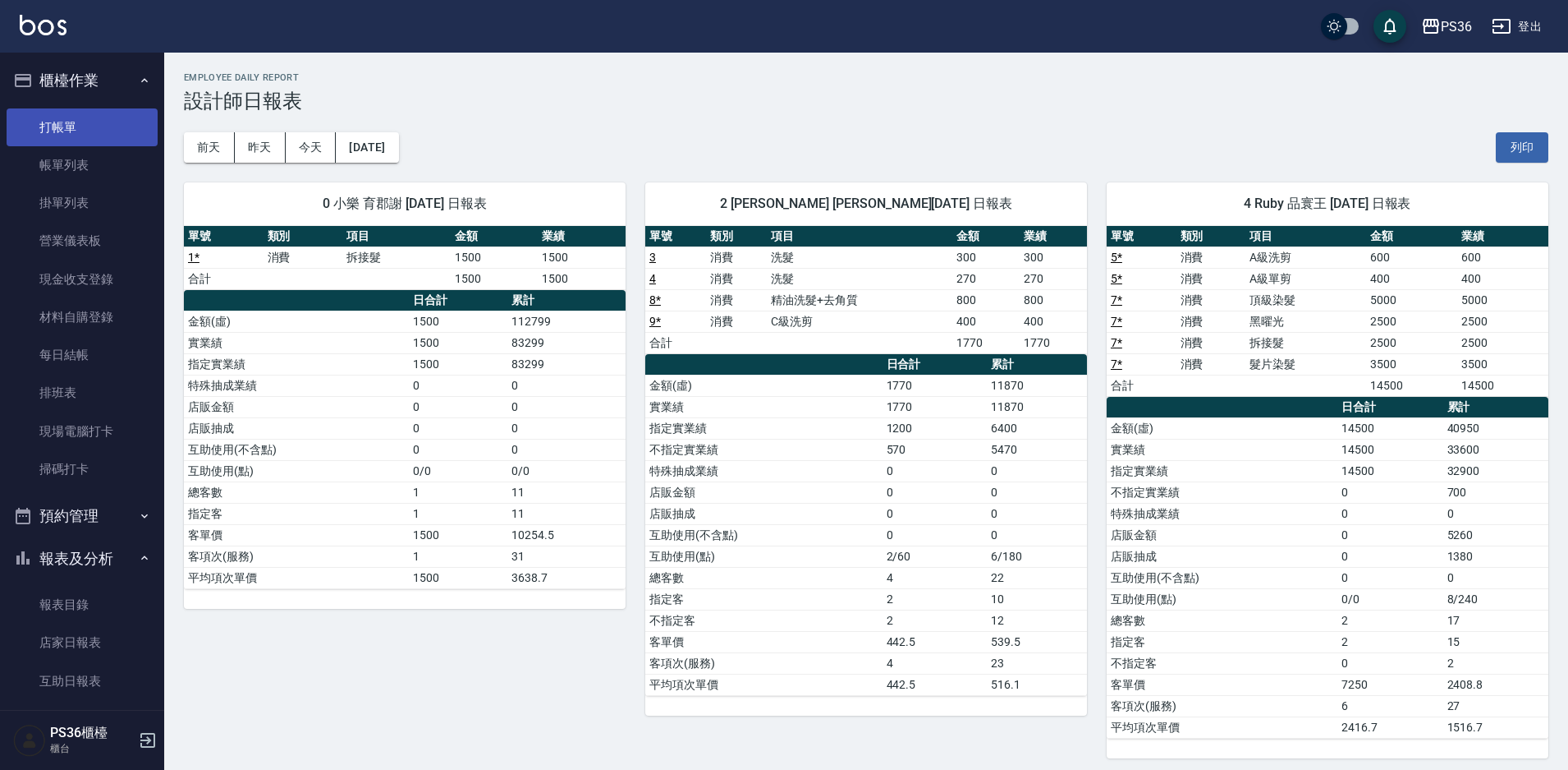
click at [88, 120] on link "打帳單" at bounding box center [82, 127] width 151 height 37
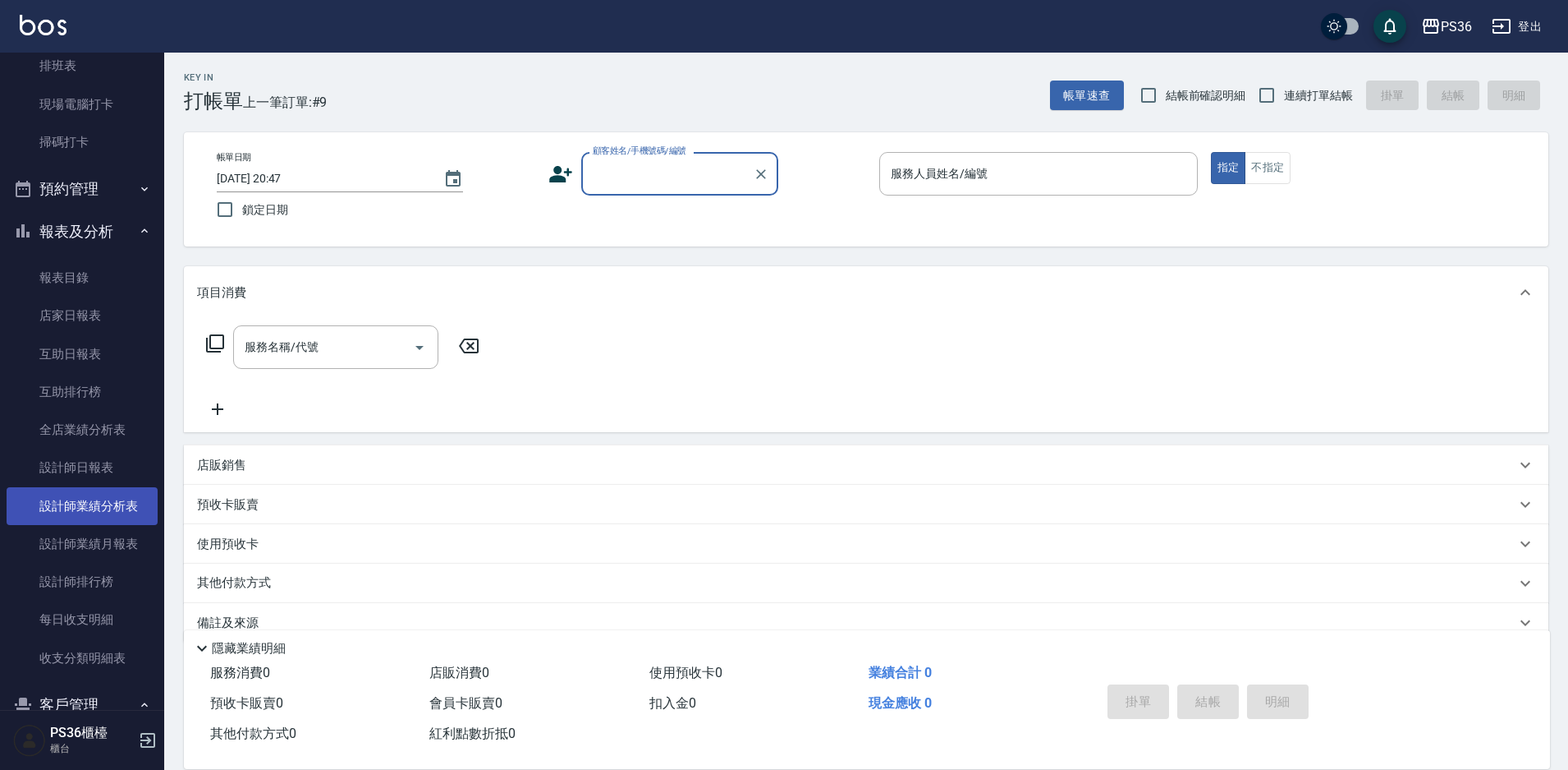
scroll to position [329, 0]
click at [112, 462] on link "設計師日報表" at bounding box center [82, 466] width 151 height 37
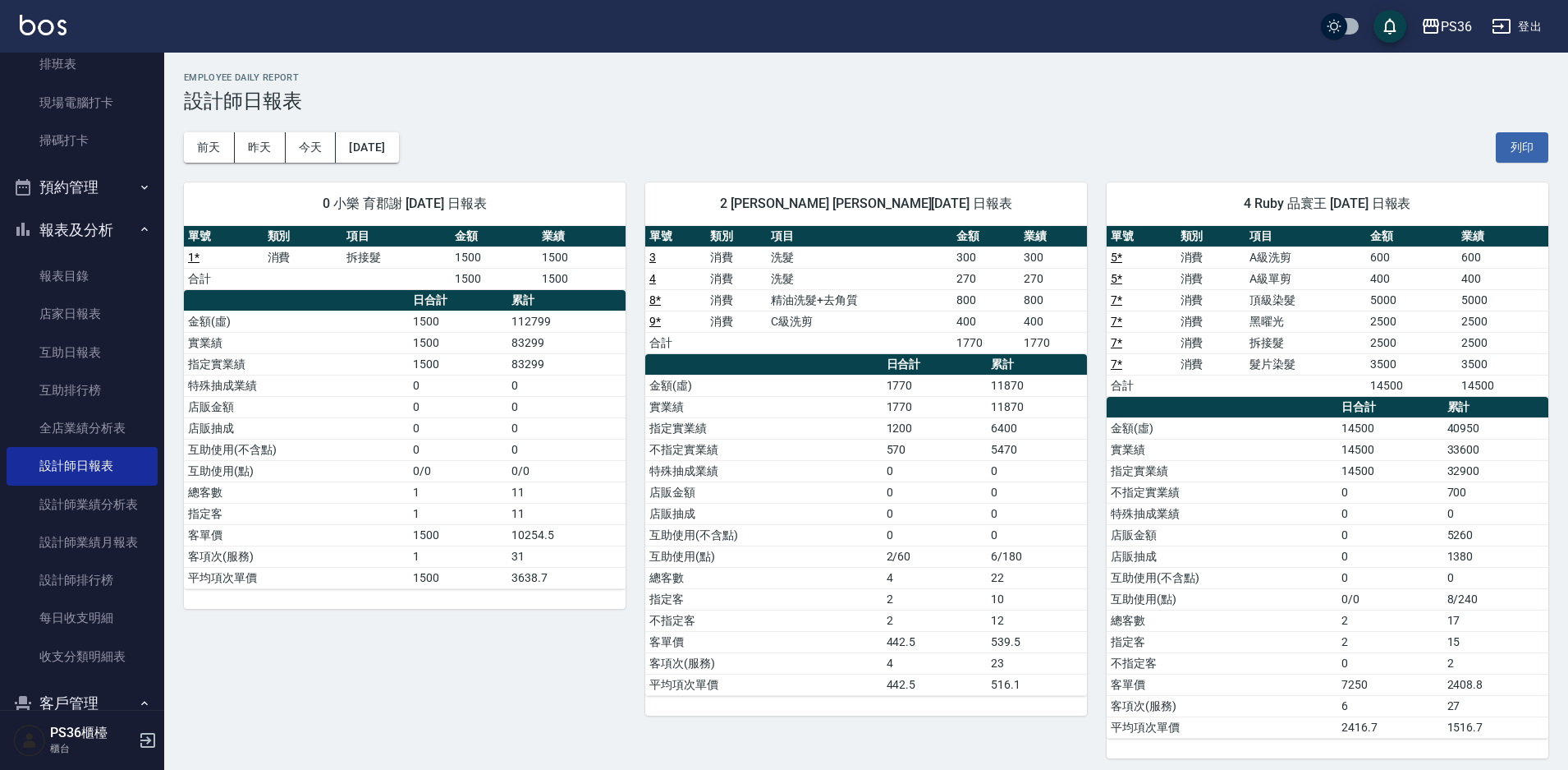
click at [651, 280] on link "4" at bounding box center [652, 278] width 7 height 13
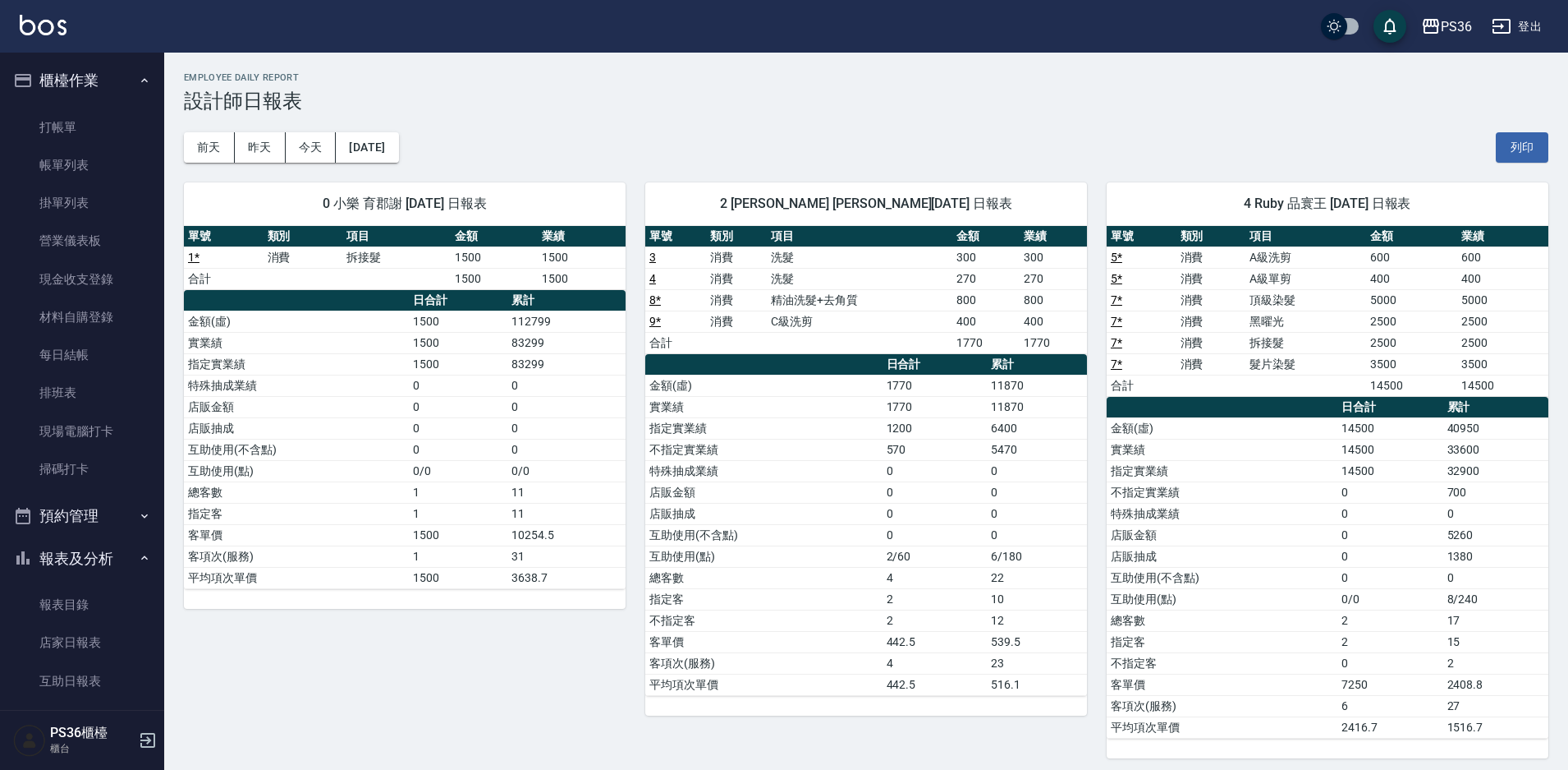
drag, startPoint x: 66, startPoint y: 165, endPoint x: 306, endPoint y: 409, distance: 342.3
click at [66, 162] on link "帳單列表" at bounding box center [82, 165] width 151 height 37
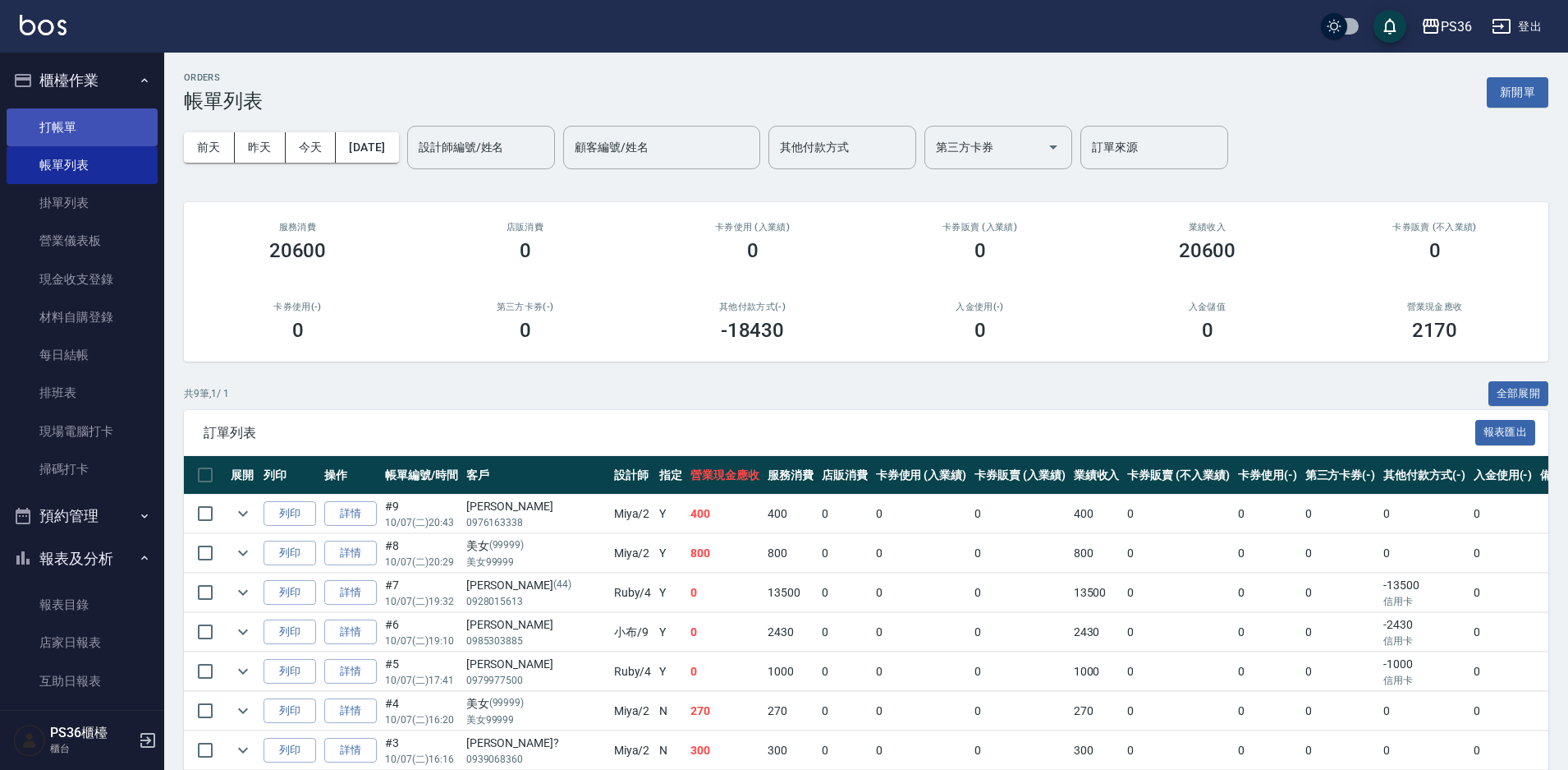
click at [74, 128] on link "打帳單" at bounding box center [82, 127] width 151 height 37
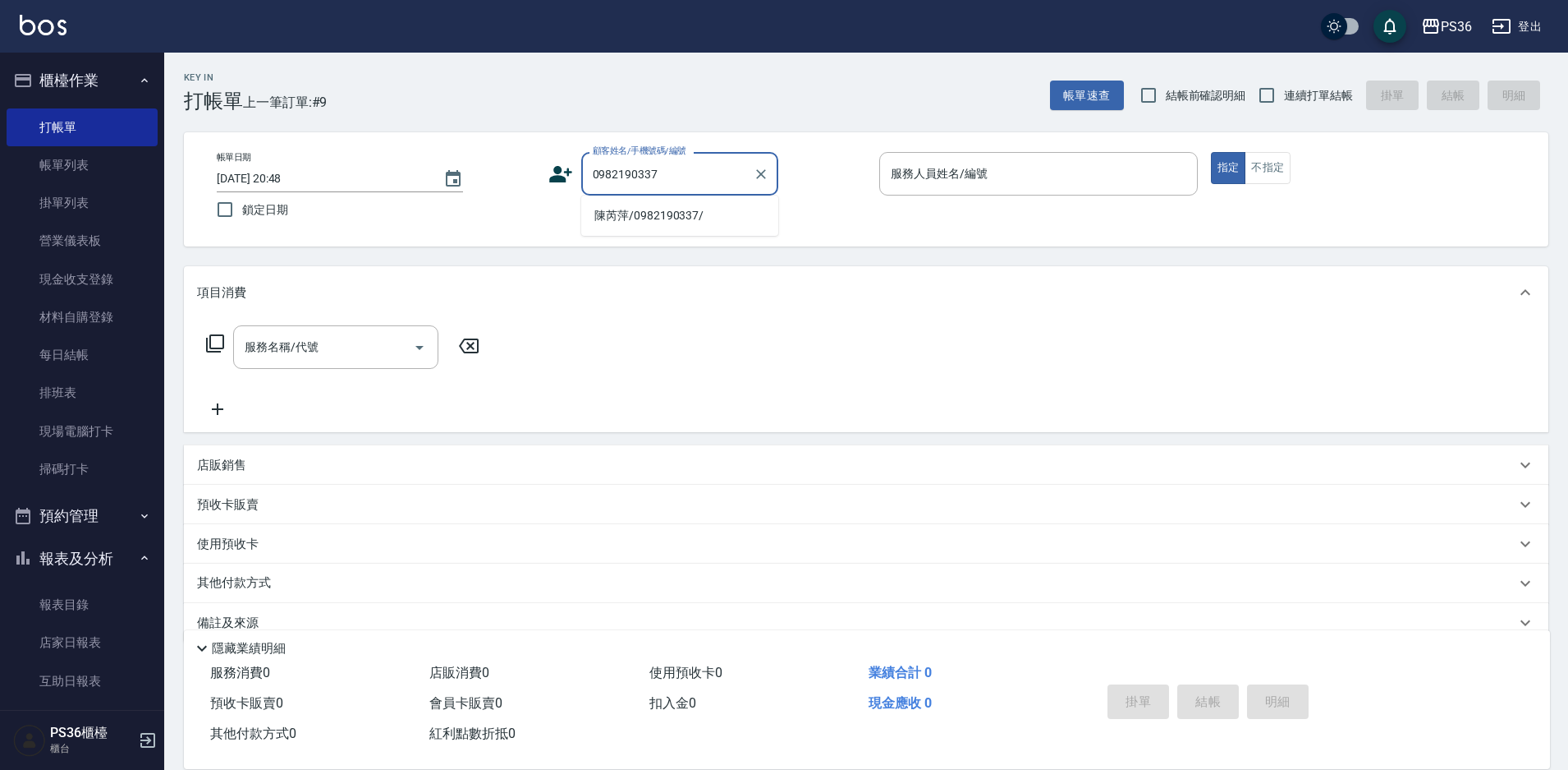
click at [691, 214] on li "陳芮萍/0982190337/" at bounding box center [680, 216] width 197 height 27
type input "陳芮萍/0982190337/"
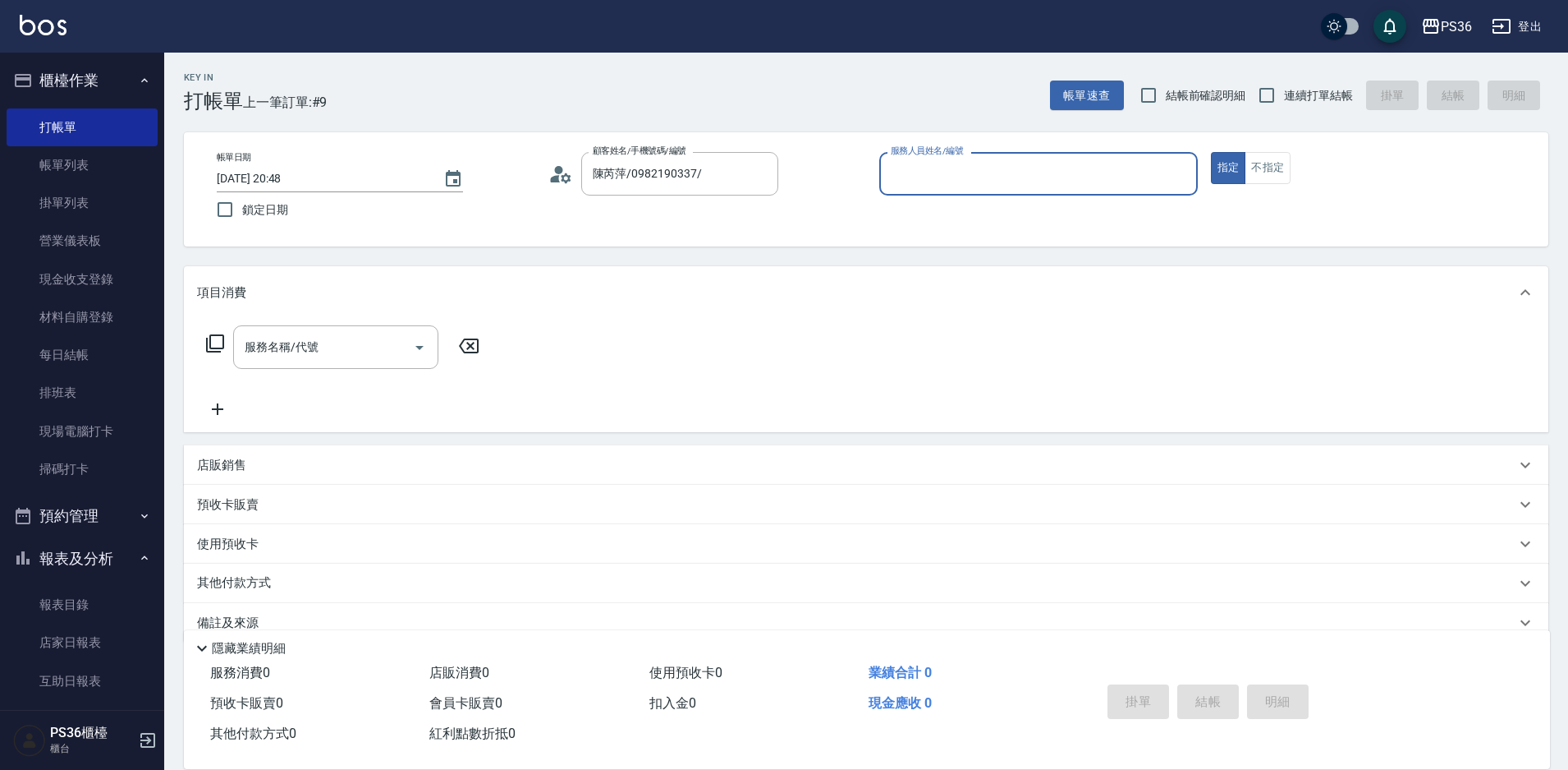
type input "小樂-0"
click at [218, 348] on icon at bounding box center [215, 343] width 18 height 18
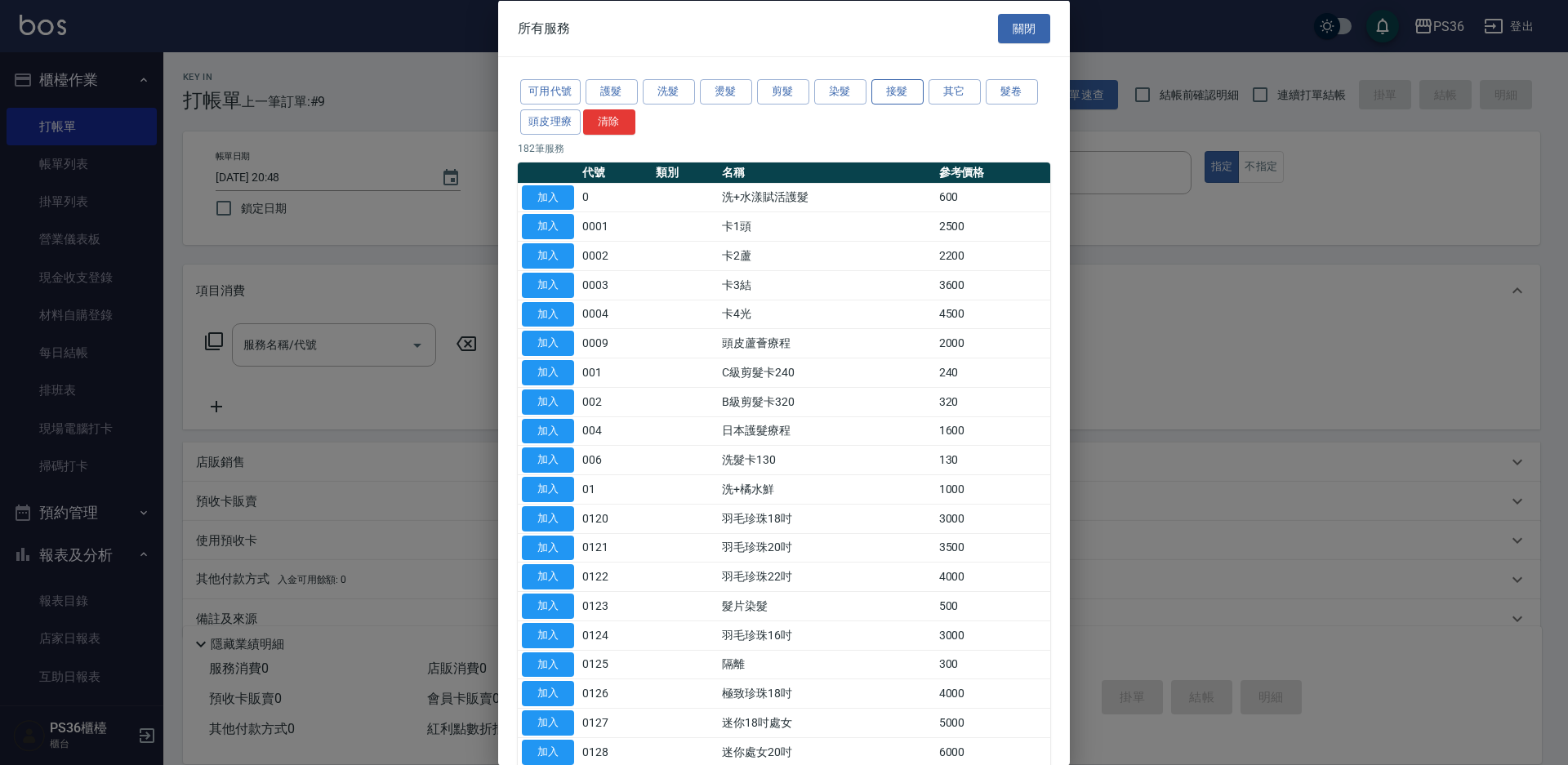
click at [903, 91] on button "接髮" at bounding box center [897, 92] width 52 height 25
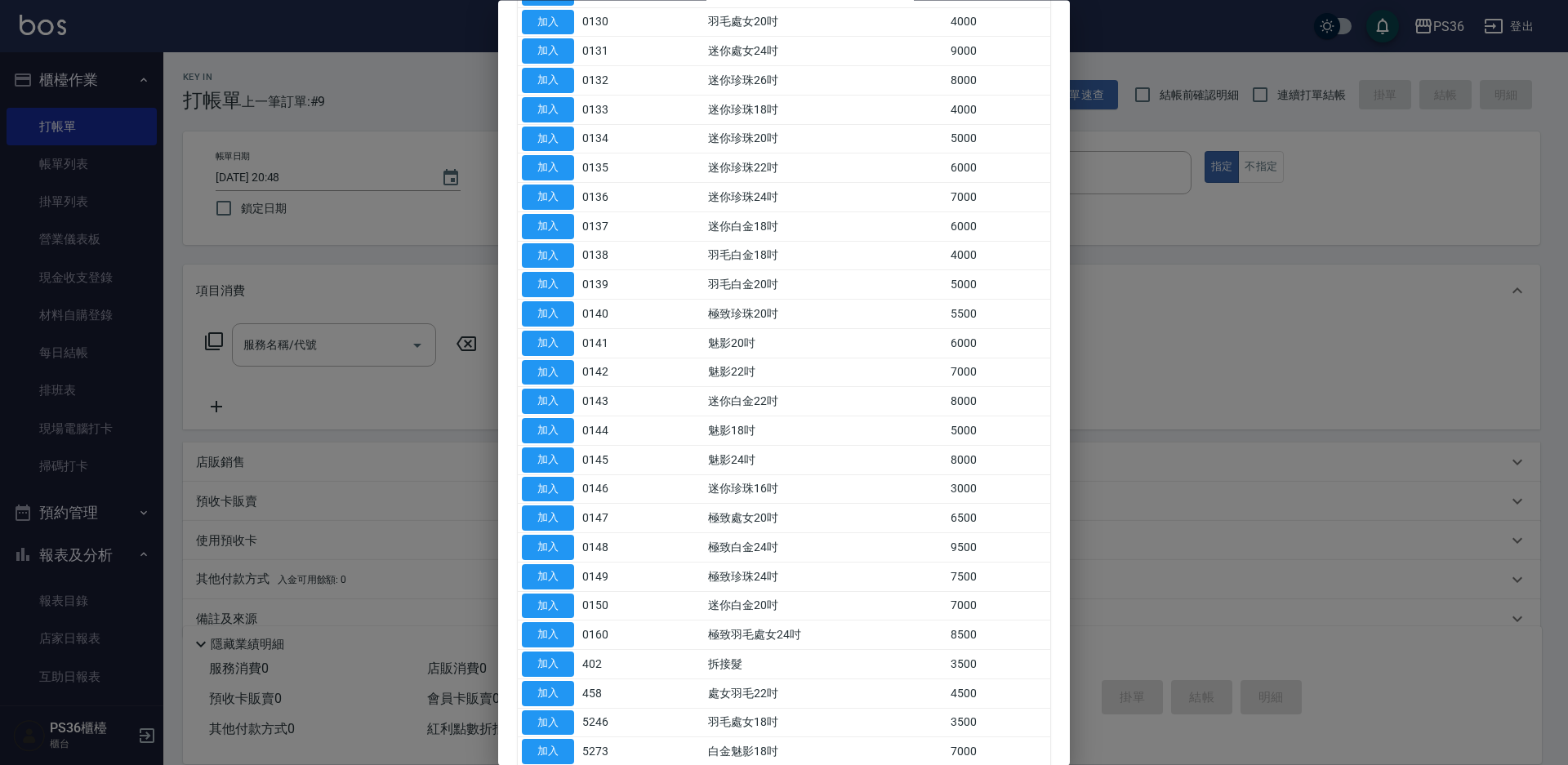
scroll to position [572, 0]
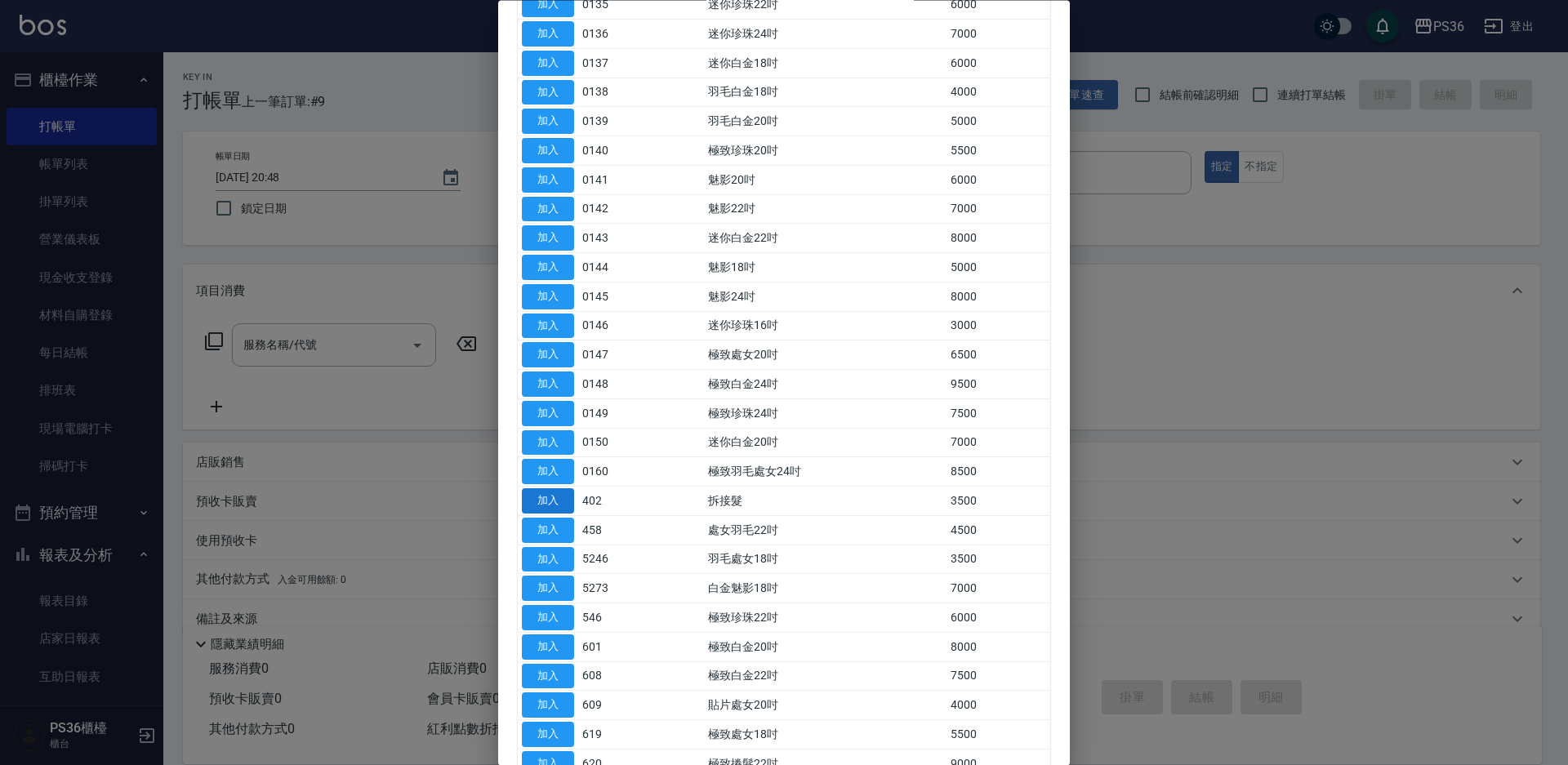
click at [565, 502] on button "加入" at bounding box center [548, 502] width 52 height 25
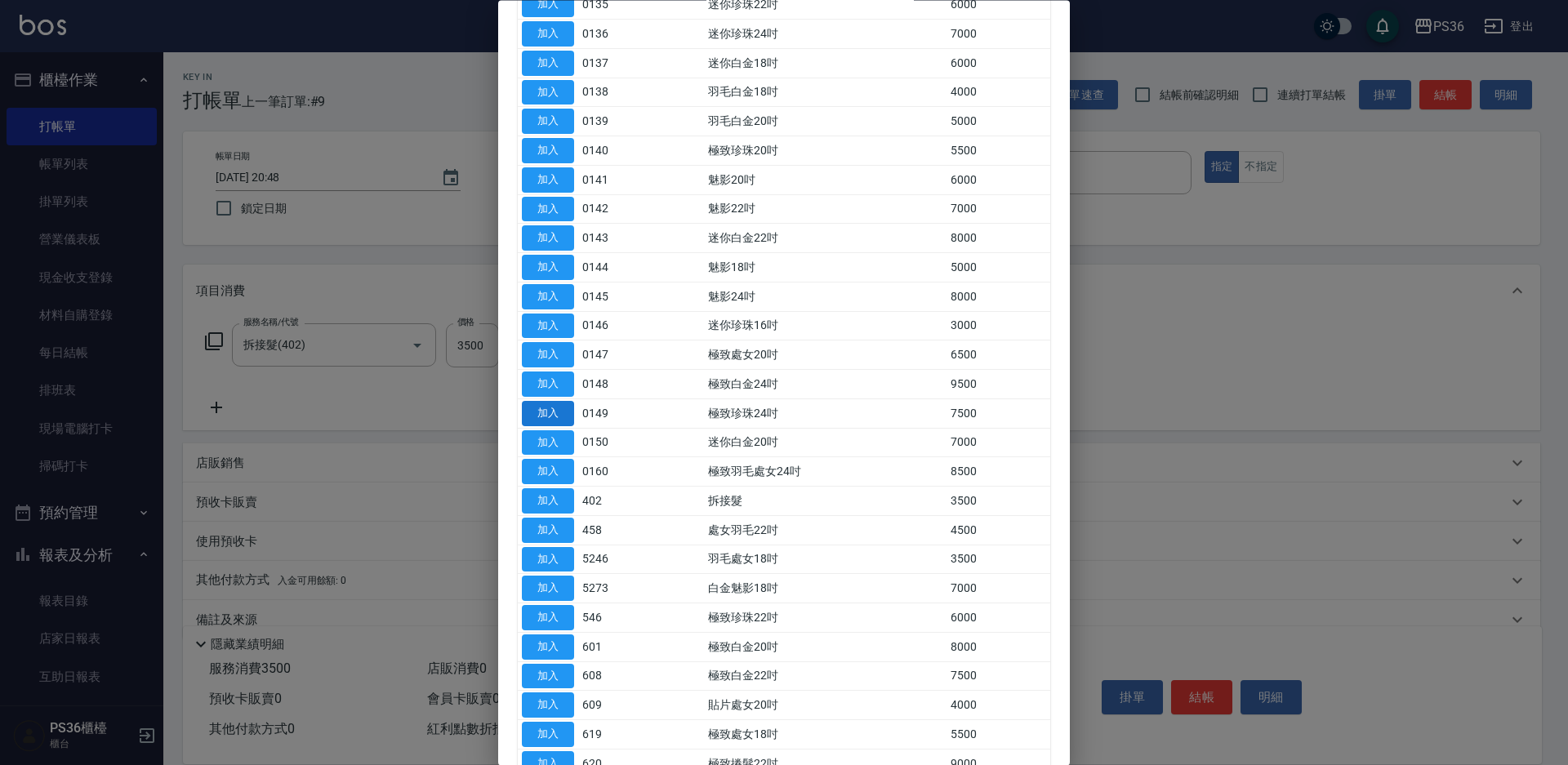
type input "拆接髮(402)"
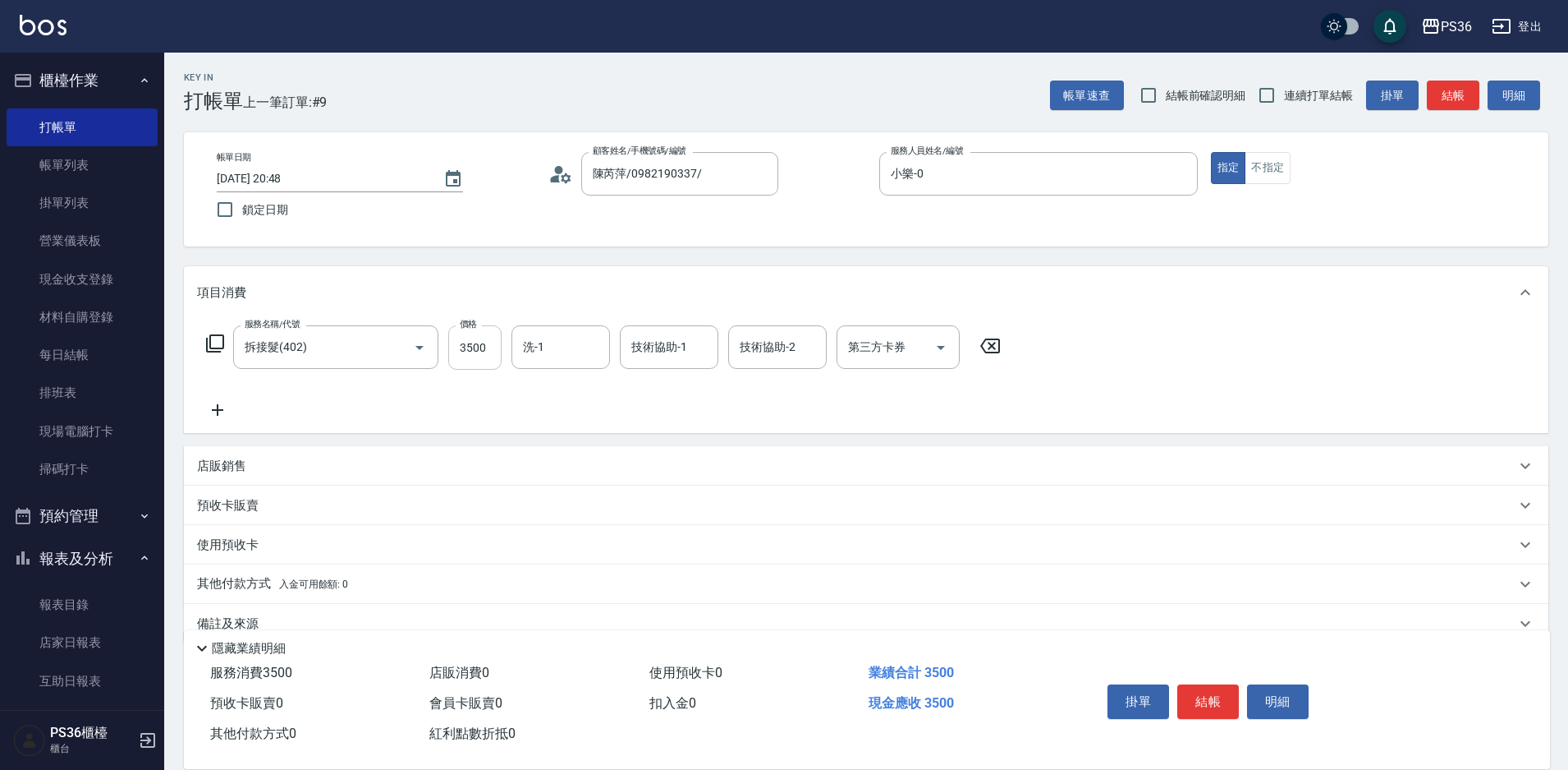
click at [466, 355] on input "3500" at bounding box center [475, 348] width 54 height 44
type input "4000"
click at [221, 347] on icon at bounding box center [215, 343] width 20 height 20
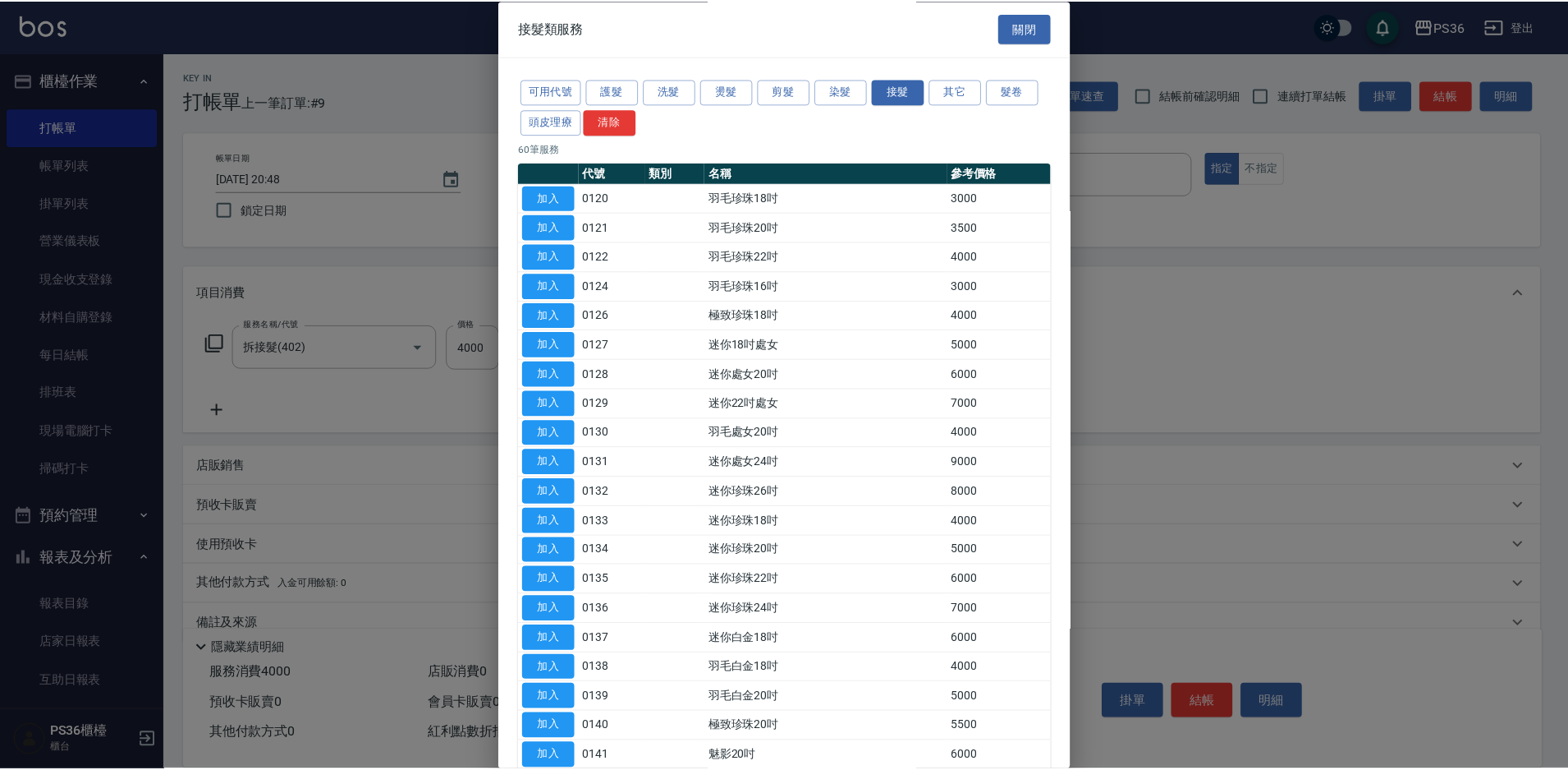
scroll to position [0, 0]
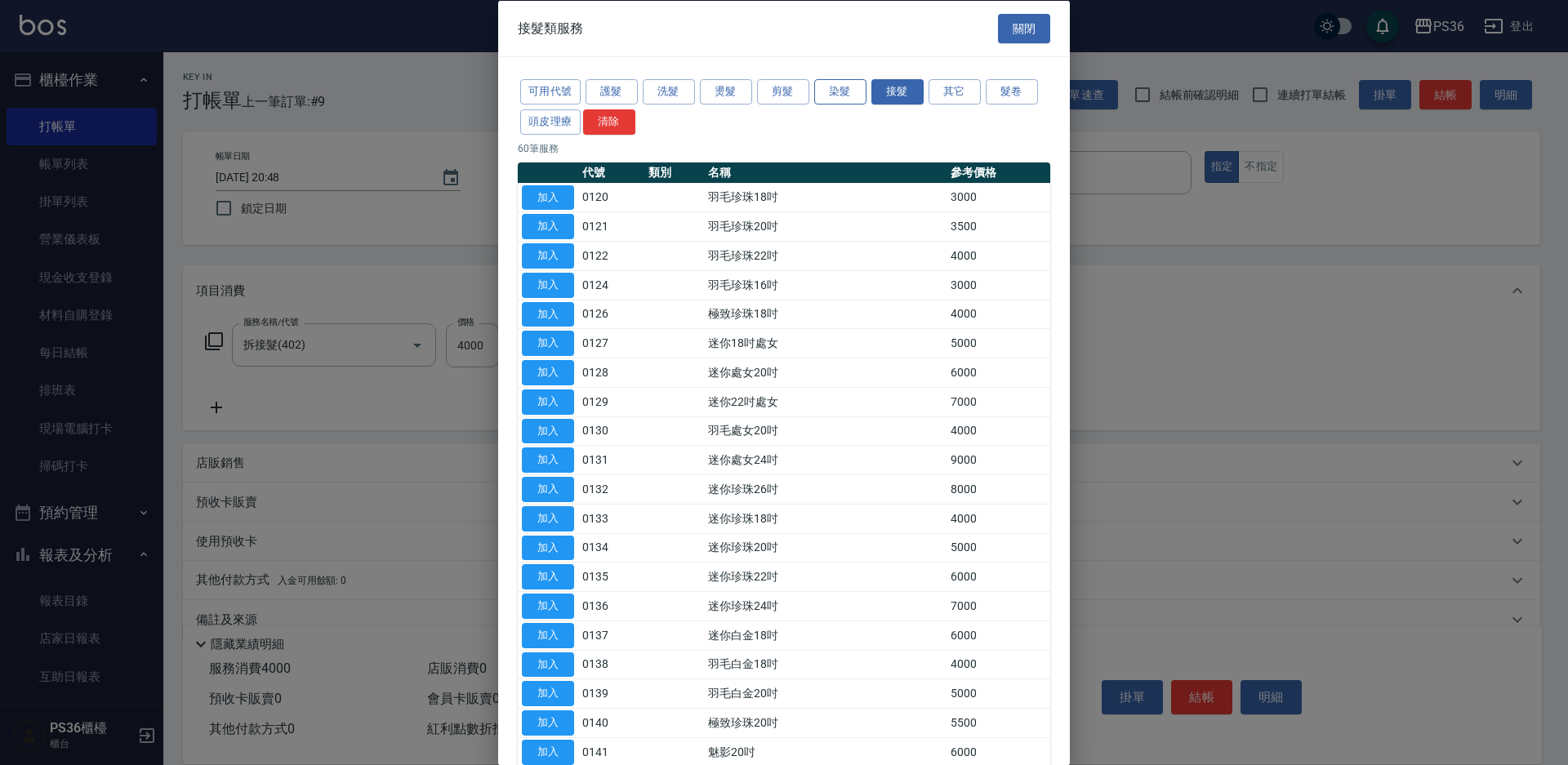
click at [855, 84] on button "染髮" at bounding box center [841, 92] width 52 height 25
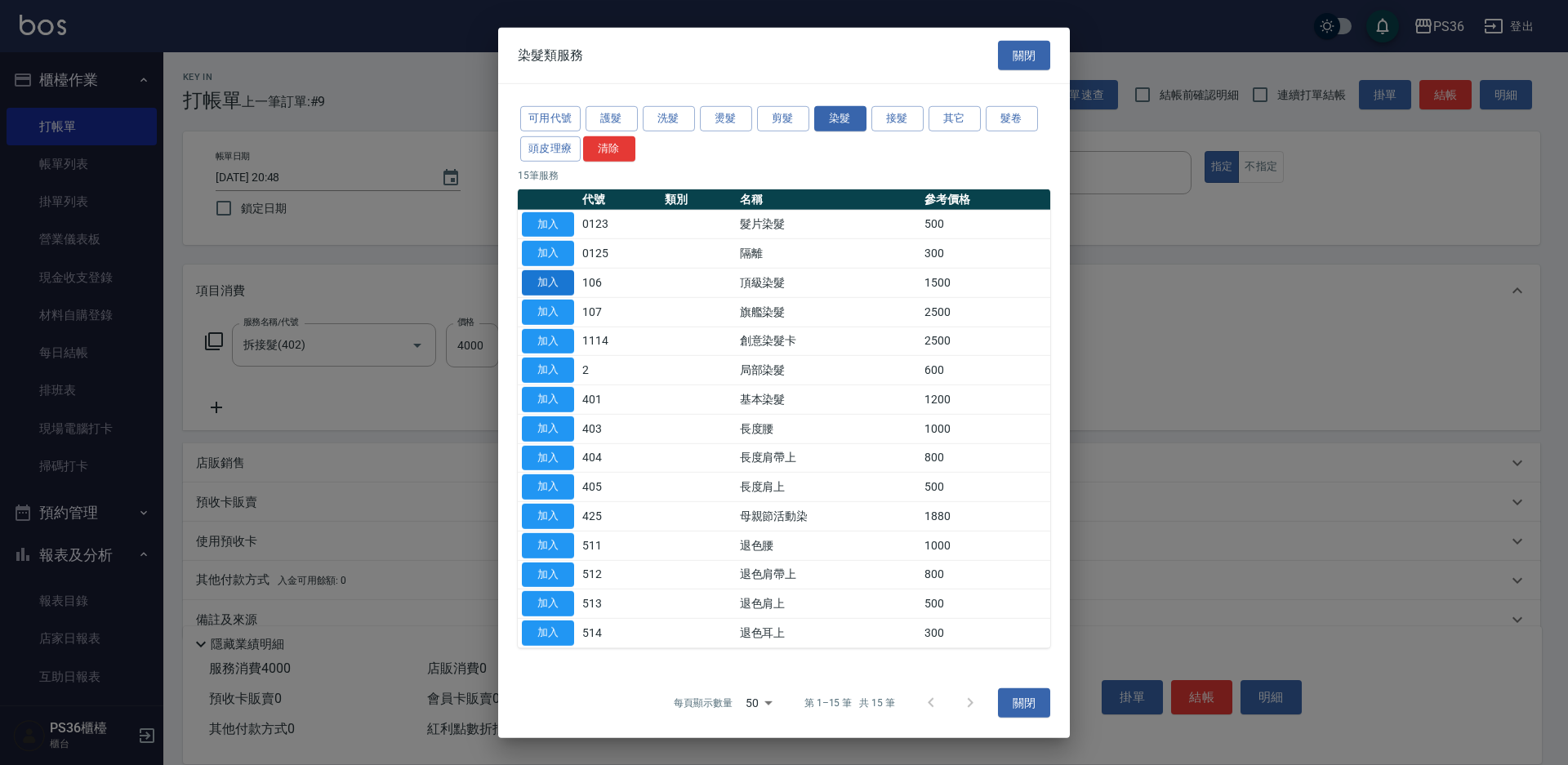
click at [548, 291] on button "加入" at bounding box center [548, 283] width 52 height 25
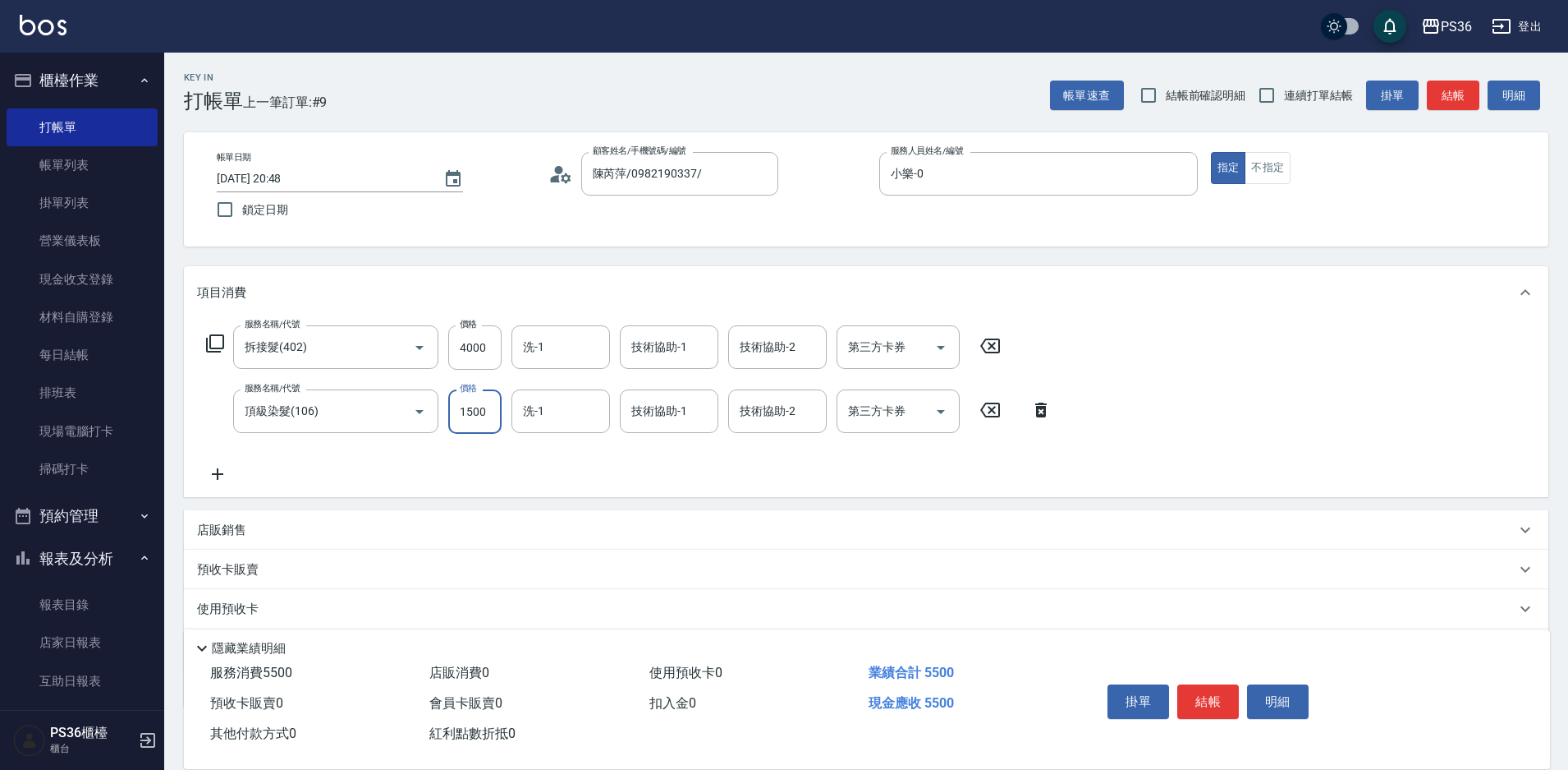
click at [475, 411] on input "1500" at bounding box center [475, 411] width 54 height 44
drag, startPoint x: 486, startPoint y: 414, endPoint x: 360, endPoint y: 413, distance: 126.0
click at [392, 414] on div "服務名稱/代號 頂級染髮(106) 服務名稱/代號 價格 1500 價格 洗-1 洗-1 技術協助-1 技術協助-1 技術協助-2 技術協助-2 第三方卡券 …" at bounding box center [629, 411] width 865 height 44
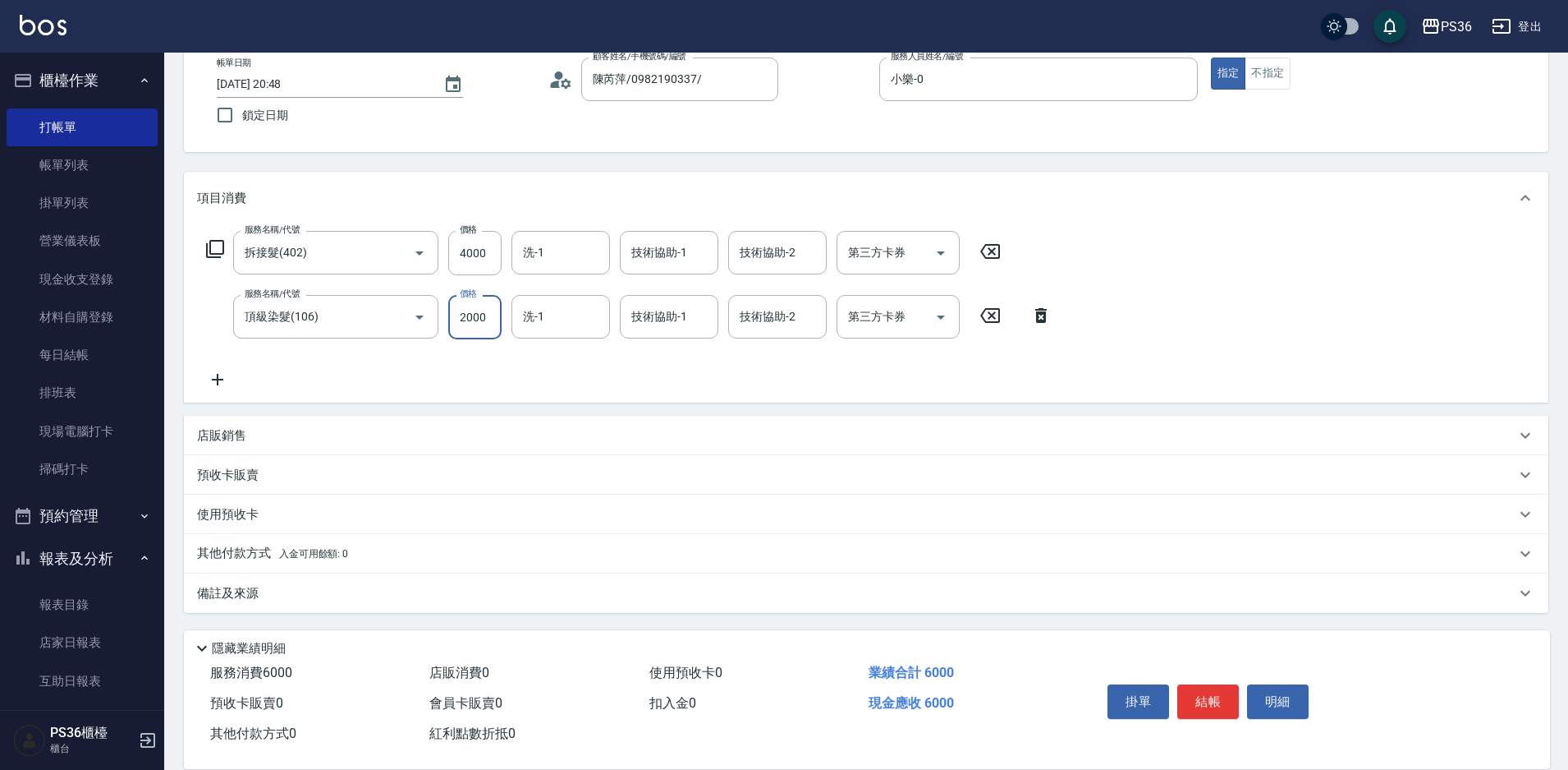
scroll to position [95, 0]
type input "2000"
click at [1218, 699] on button "結帳" at bounding box center [1208, 701] width 61 height 35
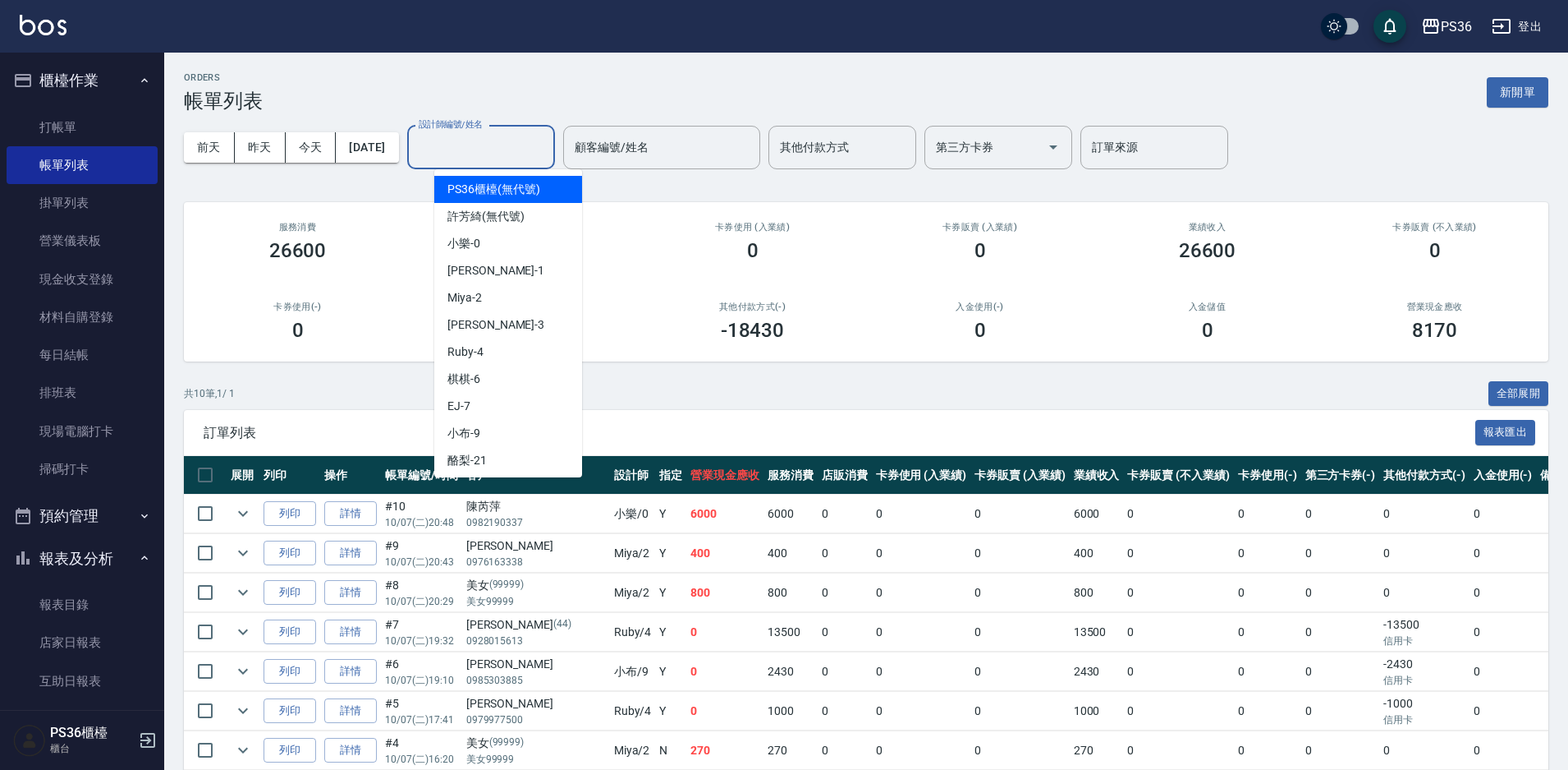
click at [462, 141] on input "設計師編號/姓名" at bounding box center [481, 148] width 133 height 29
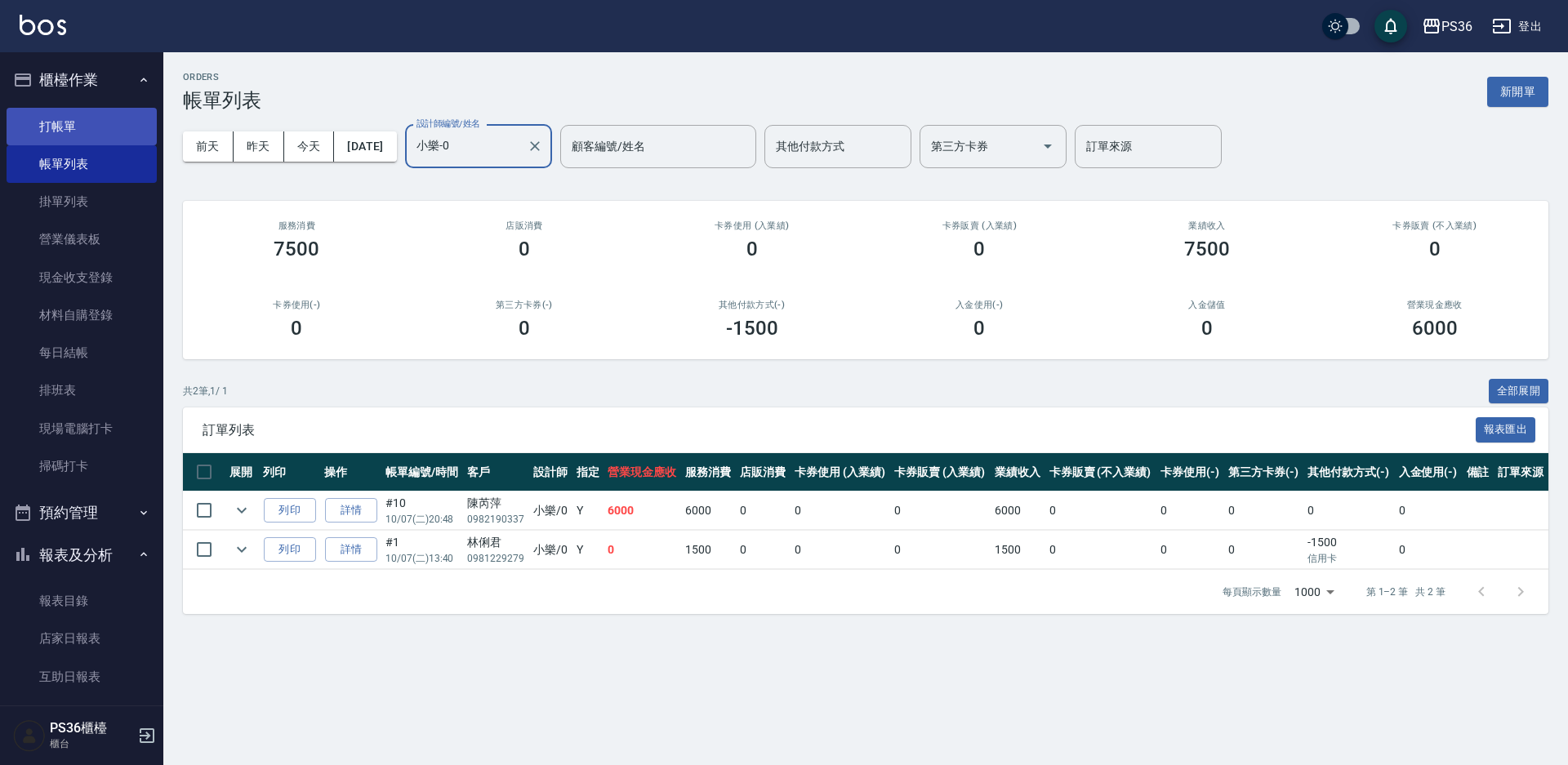
type input "小樂-0"
click at [113, 117] on link "打帳單" at bounding box center [82, 127] width 150 height 37
